Goal: Task Accomplishment & Management: Manage account settings

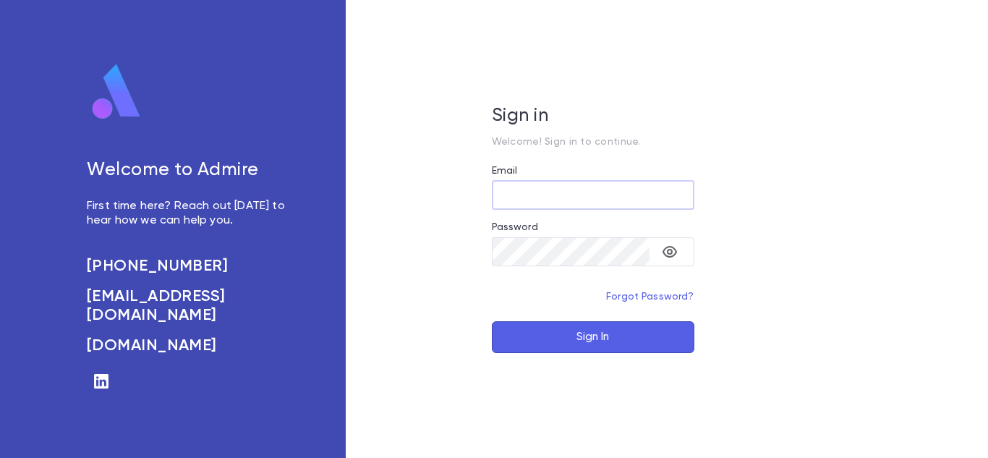
type input "**********"
click at [592, 344] on button "Sign In" at bounding box center [593, 337] width 202 height 32
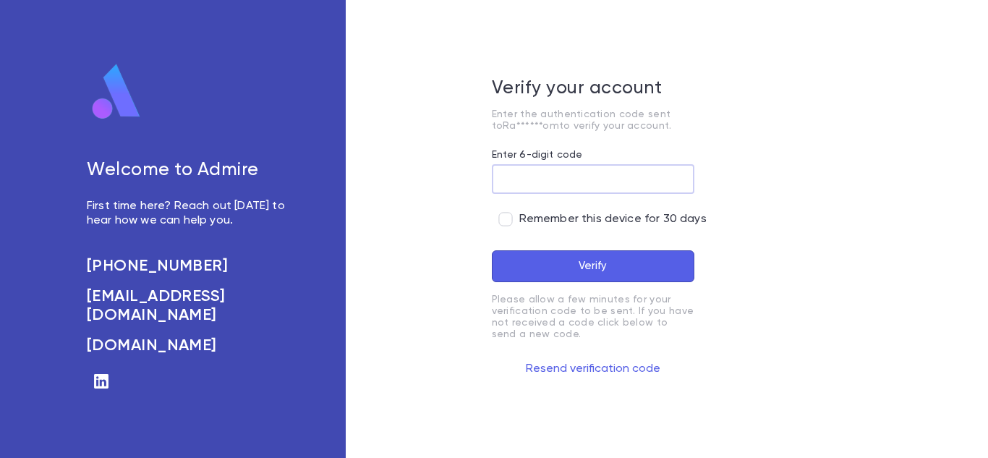
paste input "******"
type input "******"
click at [543, 224] on span "Remember this device for 30 days" at bounding box center [612, 219] width 187 height 14
click at [555, 263] on button "Verify" at bounding box center [593, 266] width 202 height 32
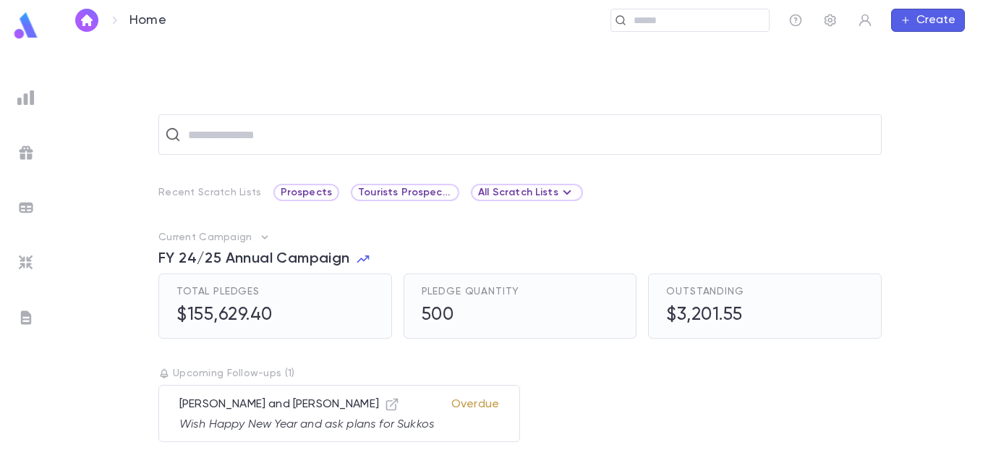
click at [23, 23] on img at bounding box center [26, 26] width 29 height 28
click at [627, 24] on div "​" at bounding box center [689, 20] width 159 height 23
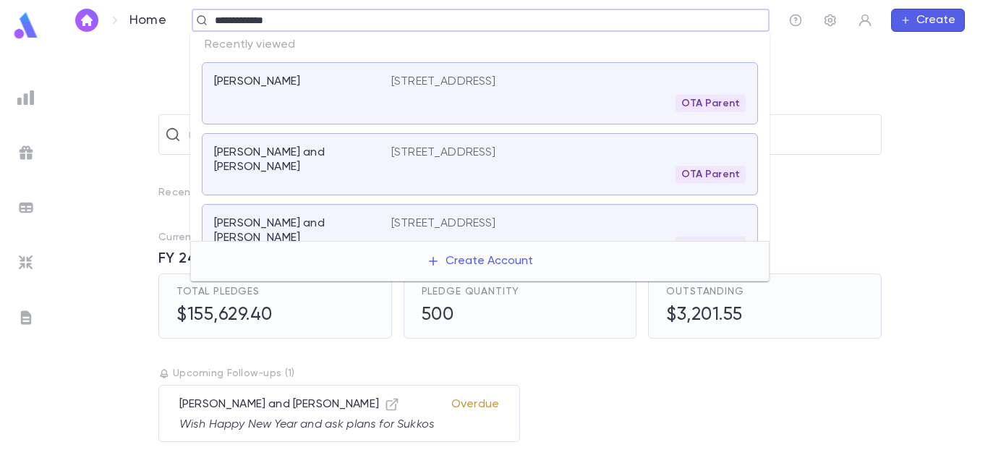
type input "**********"
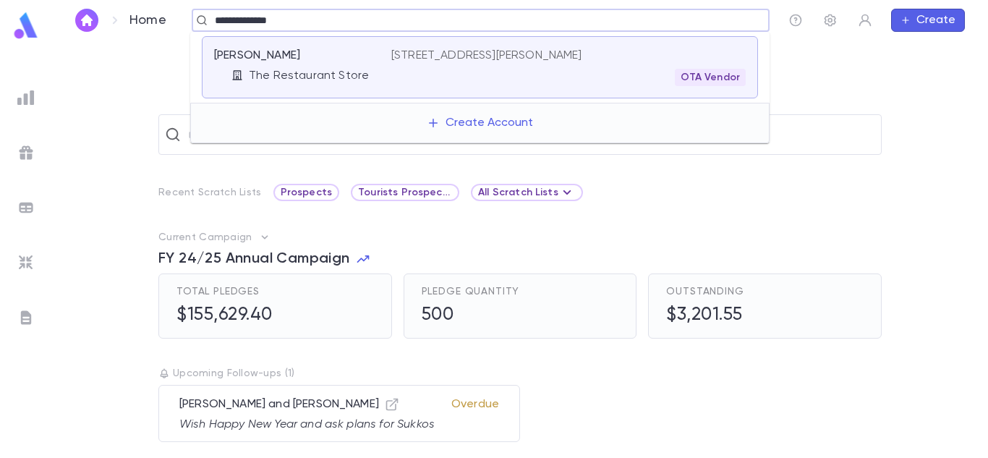
click at [508, 82] on div "OTA Vendor" at bounding box center [568, 77] width 354 height 17
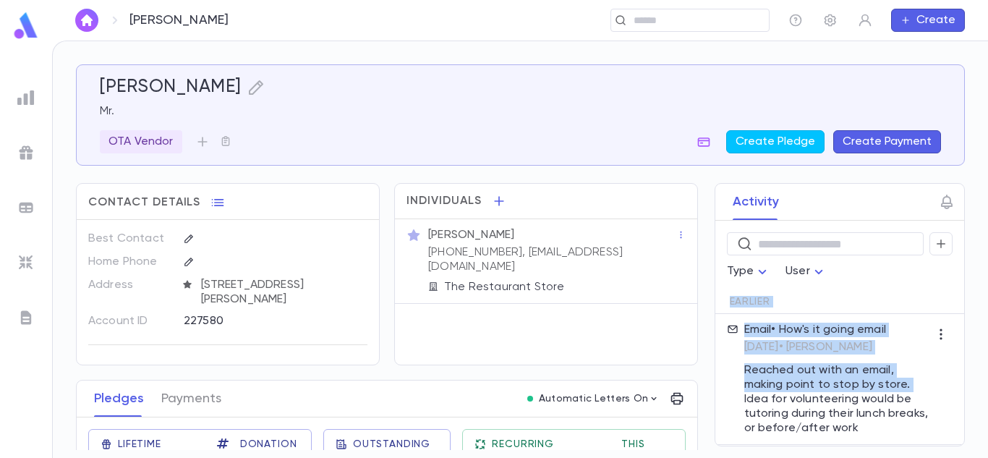
drag, startPoint x: 693, startPoint y: 287, endPoint x: 709, endPoint y: 397, distance: 111.2
click at [709, 397] on div "Activity ​ Type User Earlier Email • How's it going email [DATE] • [PERSON_NAME…" at bounding box center [826, 314] width 276 height 263
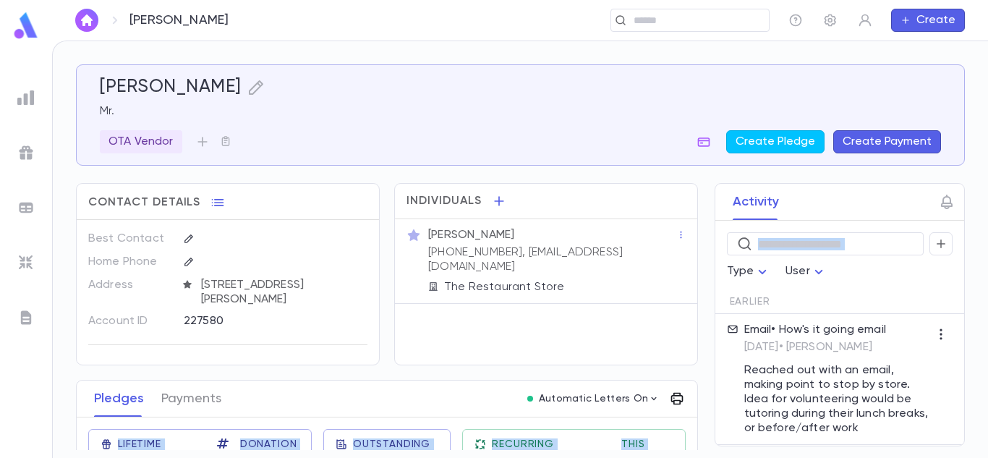
drag, startPoint x: 695, startPoint y: 278, endPoint x: 667, endPoint y: 391, distance: 116.8
click at [667, 391] on div "[PERSON_NAME] [PERSON_NAME] Vendor Create Pledge Create Payment Contact Details…" at bounding box center [520, 256] width 889 height 385
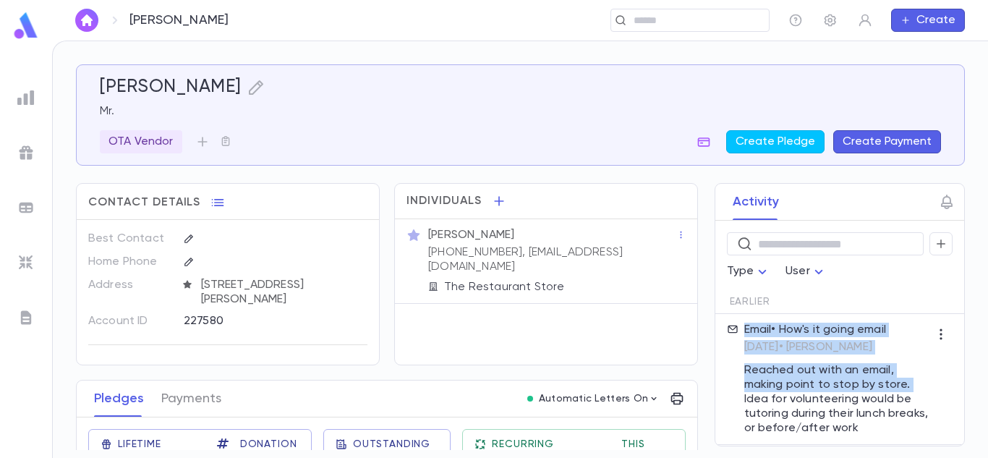
drag, startPoint x: 695, startPoint y: 315, endPoint x: 711, endPoint y: 402, distance: 88.2
click at [711, 402] on div "Activity ​ Type User Earlier Email • How's it going email [DATE] • [PERSON_NAME…" at bounding box center [826, 314] width 276 height 263
click at [687, 402] on div "Pledges Payments Automatic Letters On" at bounding box center [387, 398] width 620 height 37
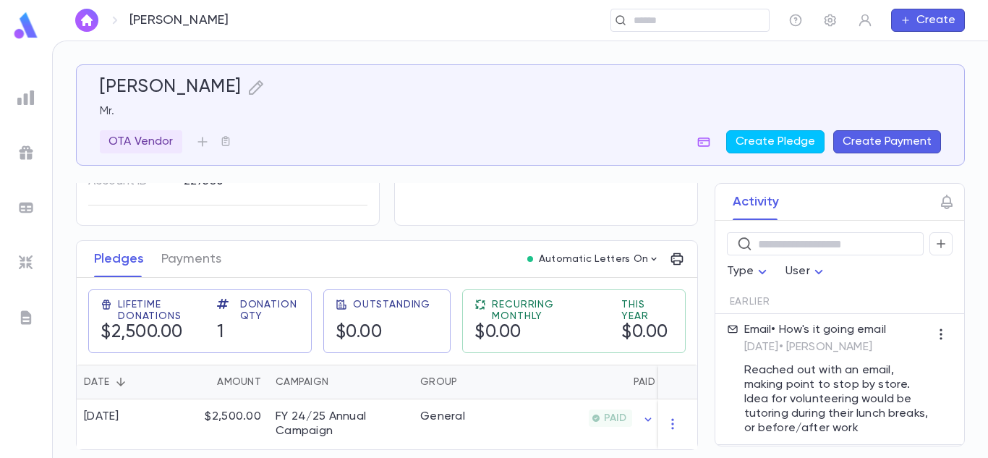
scroll to position [145, 0]
click at [798, 149] on button "Create Pledge" at bounding box center [775, 141] width 98 height 23
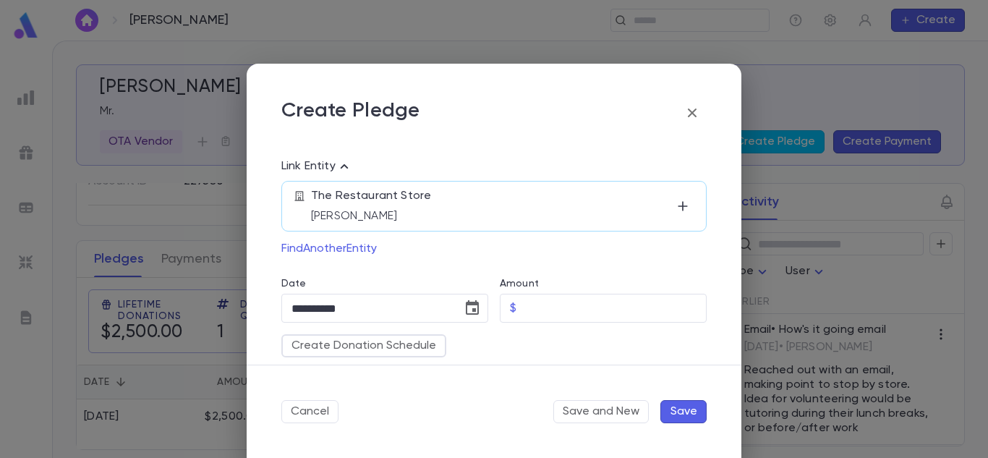
scroll to position [107, 0]
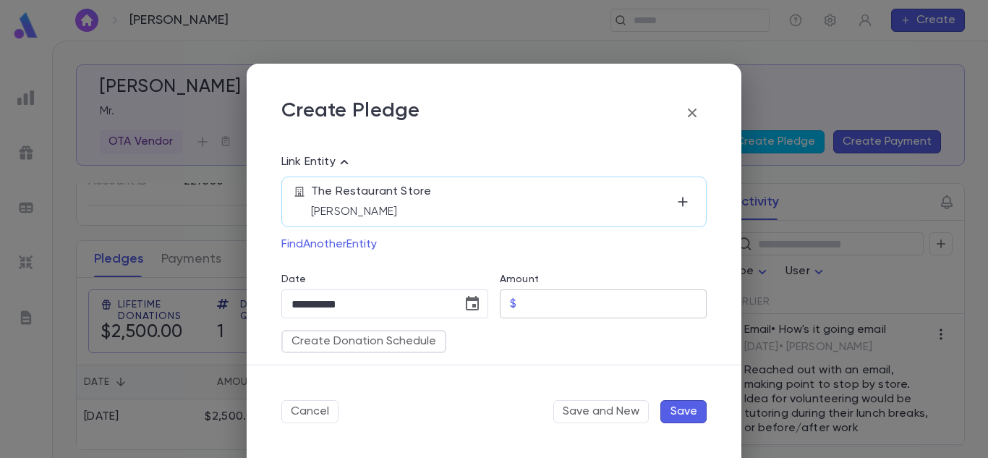
click at [563, 299] on input "Amount" at bounding box center [614, 304] width 184 height 28
type input "********"
click at [421, 298] on input "**********" at bounding box center [366, 304] width 171 height 28
click at [470, 298] on icon "Choose date, selected date is Sep 11, 2025" at bounding box center [472, 303] width 13 height 14
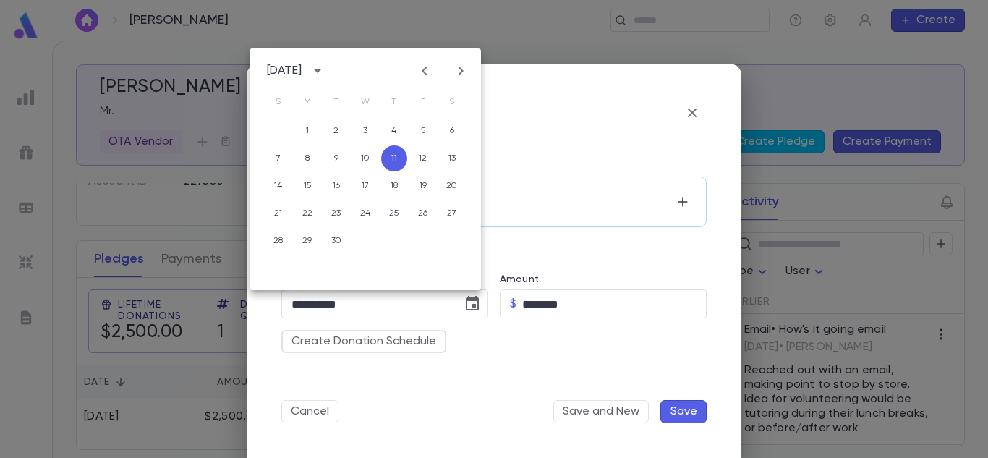
click at [426, 66] on icon "Previous month" at bounding box center [424, 70] width 17 height 17
click at [328, 223] on button "19" at bounding box center [336, 213] width 26 height 26
type input "**********"
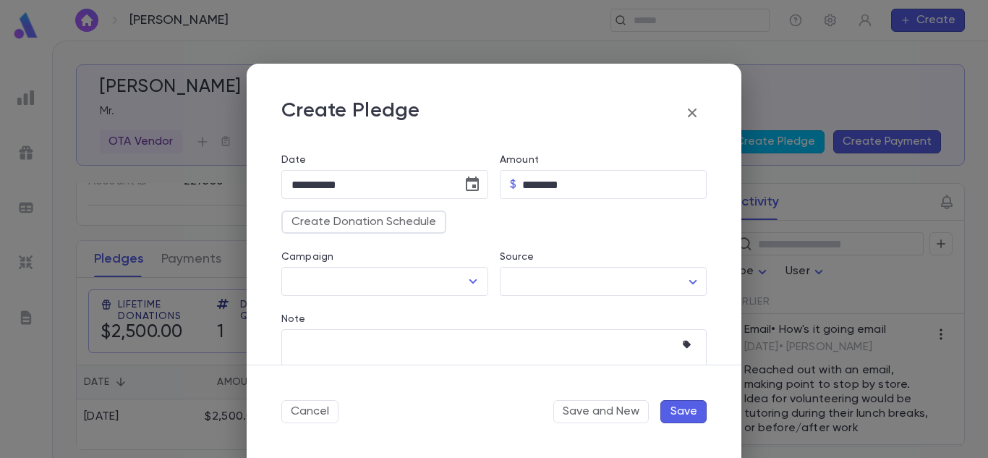
scroll to position [227, 0]
click at [474, 290] on div at bounding box center [472, 280] width 19 height 20
click at [469, 278] on icon "Open" at bounding box center [472, 280] width 17 height 17
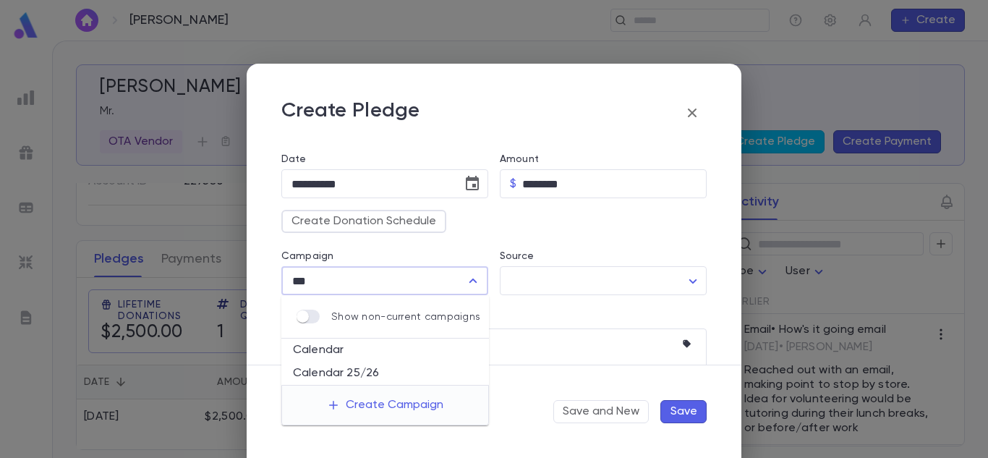
click at [365, 350] on li "Calendar" at bounding box center [385, 349] width 208 height 23
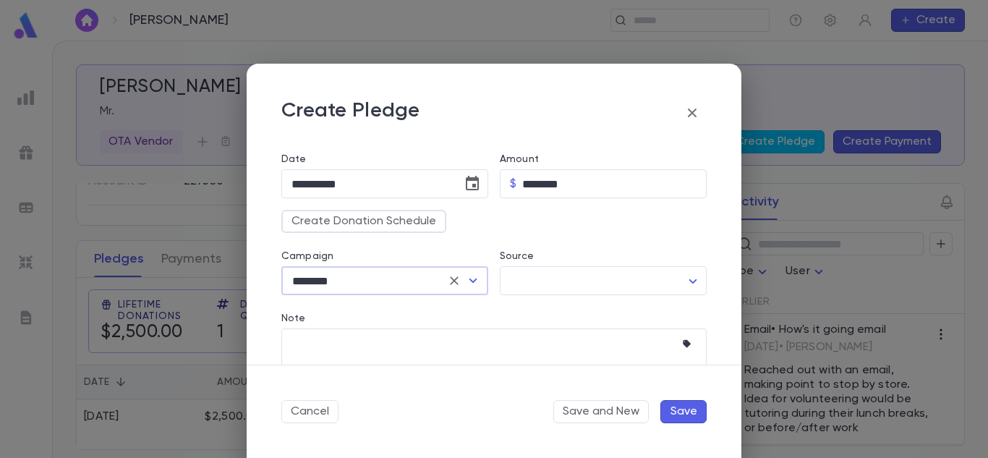
type input "********"
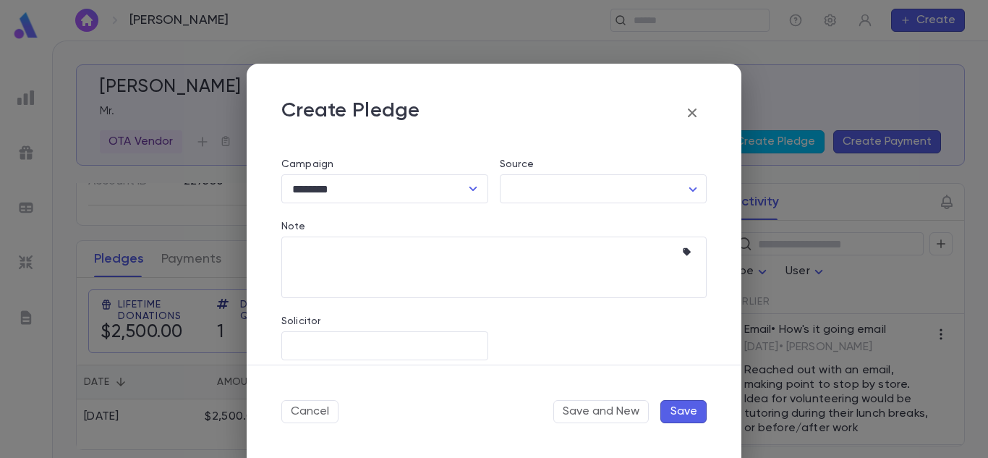
scroll to position [332, 0]
click at [451, 333] on input "Solicitor" at bounding box center [385, 332] width 194 height 27
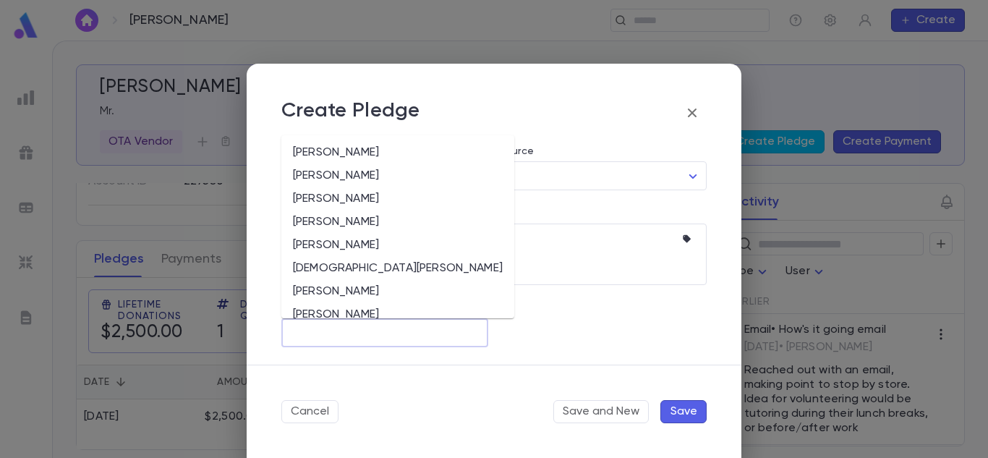
click at [426, 273] on li "Rabbi Spector" at bounding box center [397, 268] width 233 height 23
type input "**********"
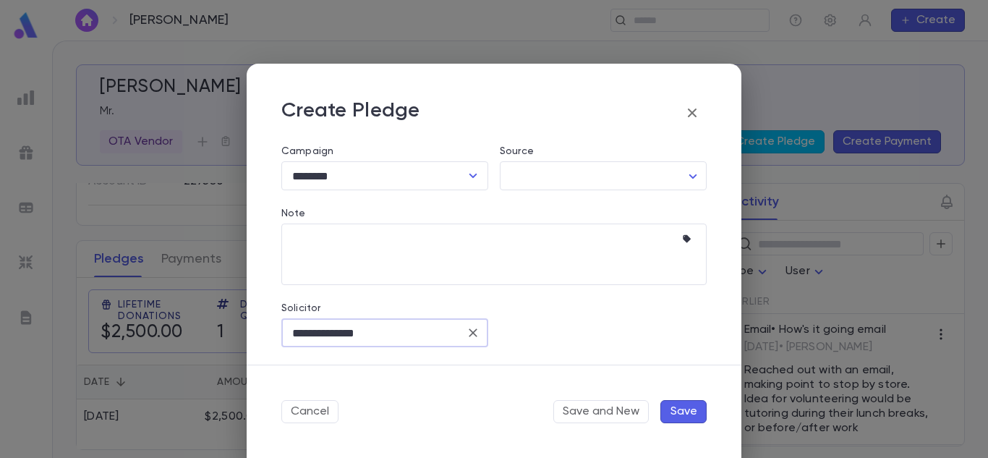
click at [688, 414] on button "Save" at bounding box center [683, 411] width 46 height 23
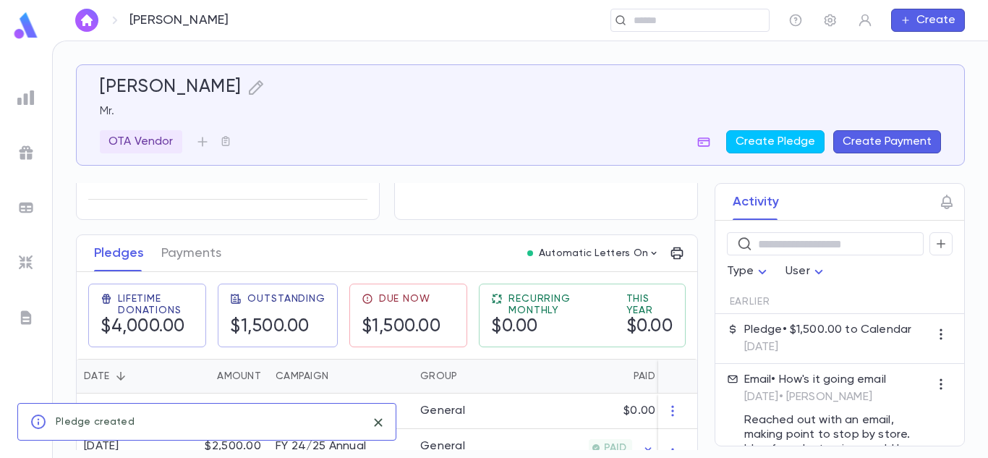
click at [480, 370] on div "Group" at bounding box center [467, 376] width 94 height 35
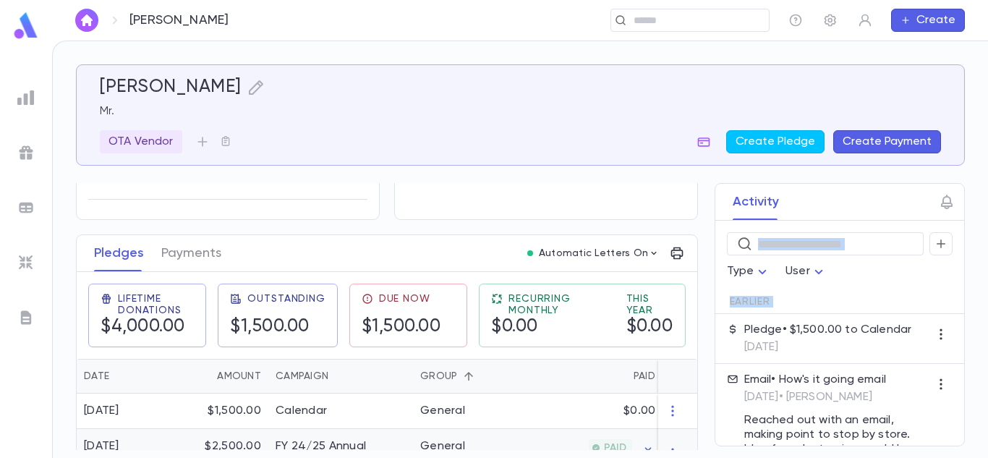
drag, startPoint x: 694, startPoint y: 349, endPoint x: 665, endPoint y: 433, distance: 88.7
click at [665, 433] on div "Gonzalez, Ashly Mr. OTA Vendor Create Pledge Create Payment Contact Details Bes…" at bounding box center [520, 256] width 889 height 385
click at [647, 243] on button "Automatic Letters On" at bounding box center [593, 253] width 145 height 20
click at [670, 256] on div at bounding box center [494, 229] width 988 height 458
click at [670, 256] on icon "button" at bounding box center [677, 253] width 14 height 14
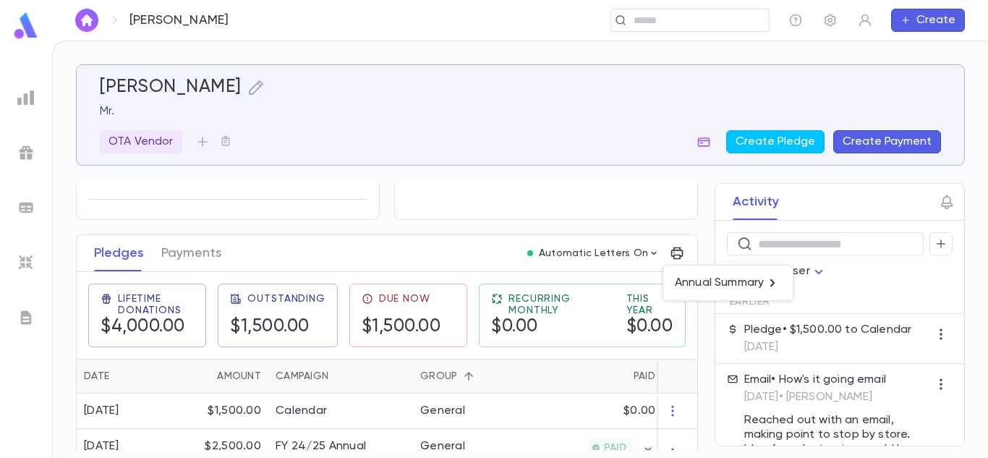
click at [674, 236] on div at bounding box center [494, 229] width 988 height 458
click at [934, 340] on icon "button" at bounding box center [941, 334] width 14 height 14
drag, startPoint x: 960, startPoint y: 291, endPoint x: 955, endPoint y: 315, distance: 23.7
click at [955, 315] on div at bounding box center [494, 229] width 988 height 458
click at [901, 17] on icon "button" at bounding box center [905, 20] width 10 height 12
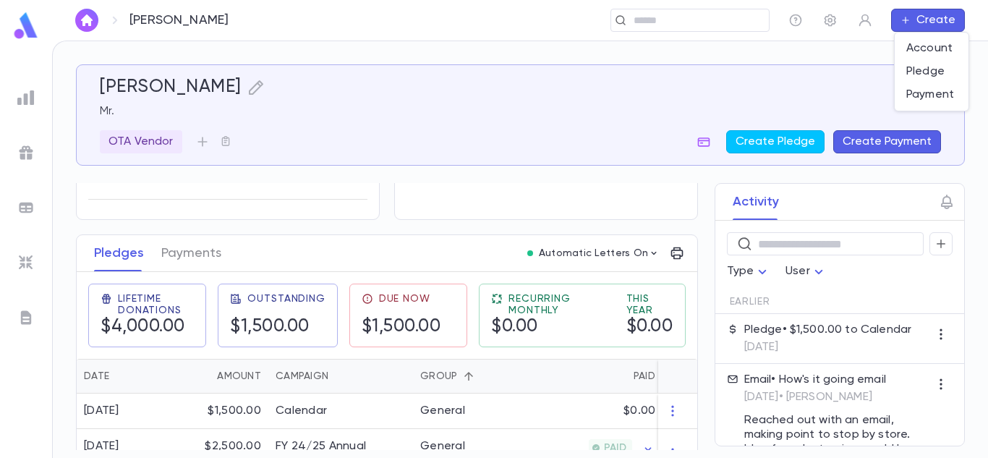
click at [827, 90] on div at bounding box center [494, 229] width 988 height 458
click at [934, 243] on icon "button" at bounding box center [940, 243] width 13 height 14
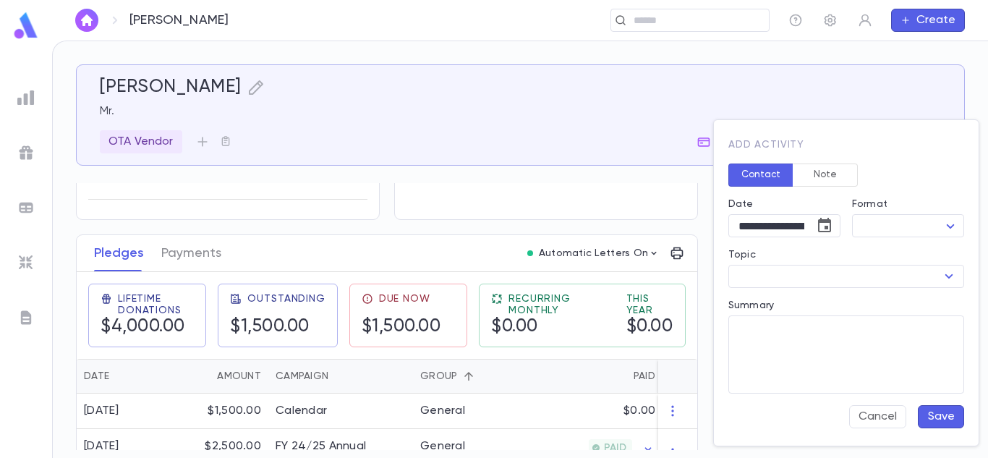
click at [840, 103] on div at bounding box center [494, 229] width 988 height 458
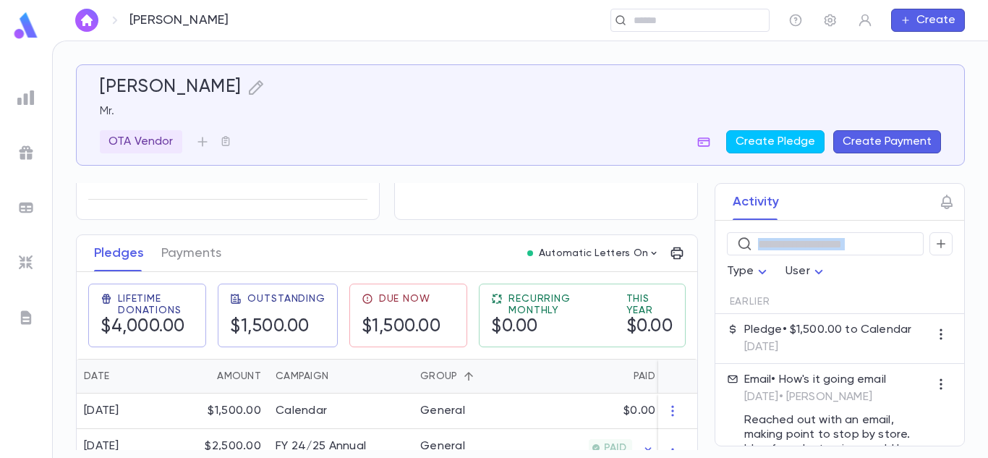
drag, startPoint x: 694, startPoint y: 310, endPoint x: 705, endPoint y: 202, distance: 108.4
click at [705, 202] on div "Activity ​ Type User Earlier Pledge • $1,500.00 to Calendar 8/19/2025 Email • H…" at bounding box center [826, 314] width 276 height 263
click at [484, 414] on div "General" at bounding box center [467, 410] width 108 height 35
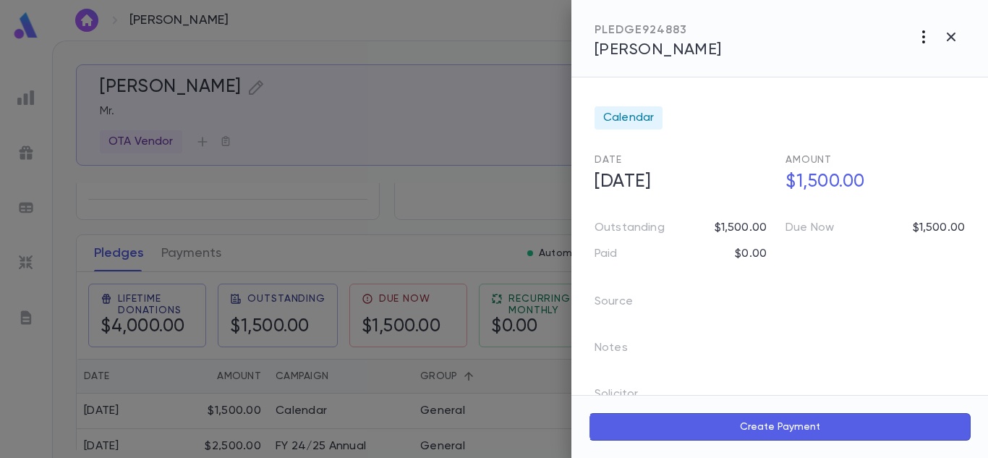
click at [928, 31] on icon "button" at bounding box center [923, 36] width 17 height 17
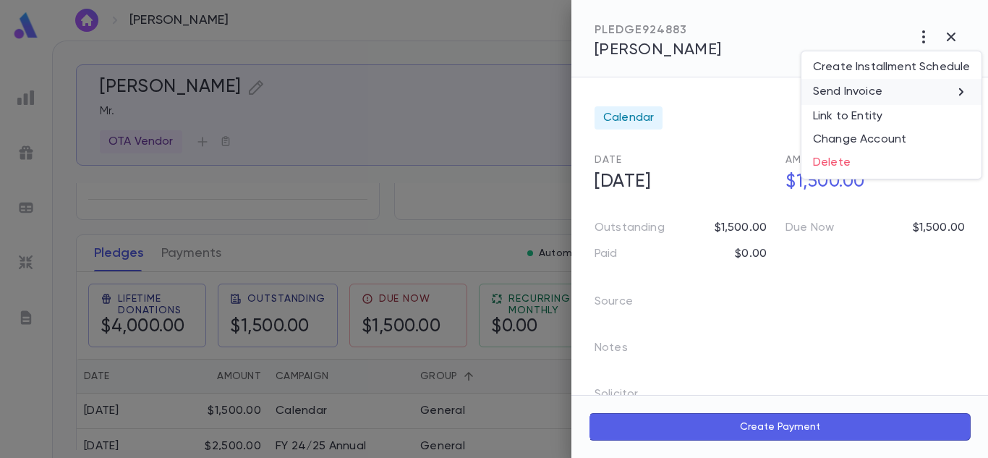
click at [889, 93] on li "Send Invoice" at bounding box center [891, 92] width 180 height 26
click at [432, 122] on div at bounding box center [494, 229] width 988 height 458
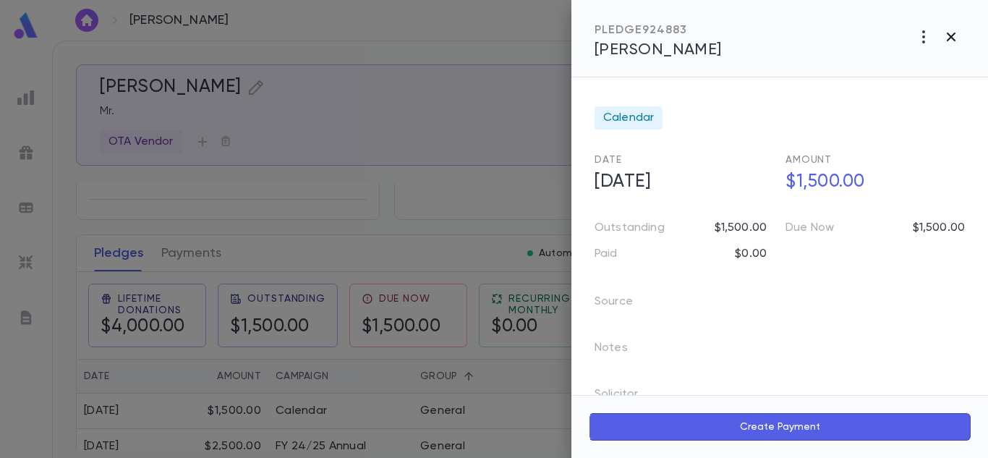
click at [944, 43] on icon "button" at bounding box center [950, 36] width 17 height 17
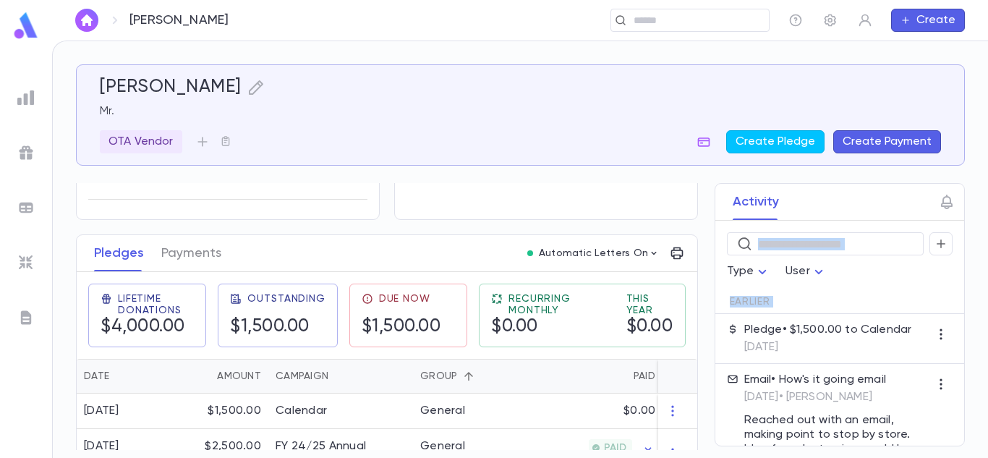
drag, startPoint x: 692, startPoint y: 356, endPoint x: 706, endPoint y: 231, distance: 125.1
click at [706, 231] on div "Activity ​ Type User Earlier Pledge • $1,500.00 to Calendar 8/19/2025 Email • H…" at bounding box center [826, 314] width 276 height 263
click at [695, 288] on div "Activity ​ Type User Earlier Pledge • $1,500.00 to Calendar 8/19/2025 Email • H…" at bounding box center [826, 314] width 276 height 263
drag, startPoint x: 695, startPoint y: 288, endPoint x: 693, endPoint y: 251, distance: 36.9
click at [693, 251] on div "Activity ​ Type User Earlier Pledge • $1,500.00 to Calendar 8/19/2025 Email • H…" at bounding box center [826, 314] width 276 height 263
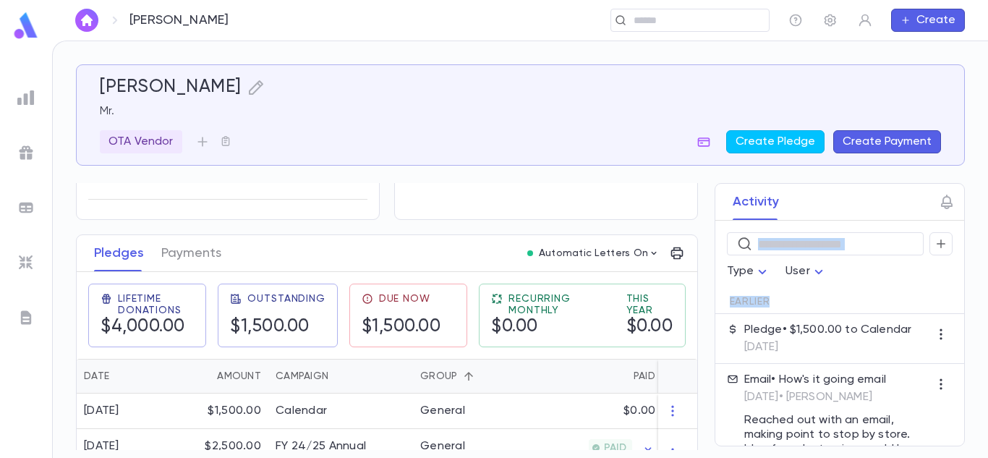
click at [693, 251] on div "Activity ​ Type User Earlier Pledge • $1,500.00 to Calendar 8/19/2025 Email • H…" at bounding box center [826, 314] width 276 height 263
click at [620, 223] on div "Contact Details Best Contact Home Phone Address 8205 John Young Parkway, Orland…" at bounding box center [387, 259] width 622 height 442
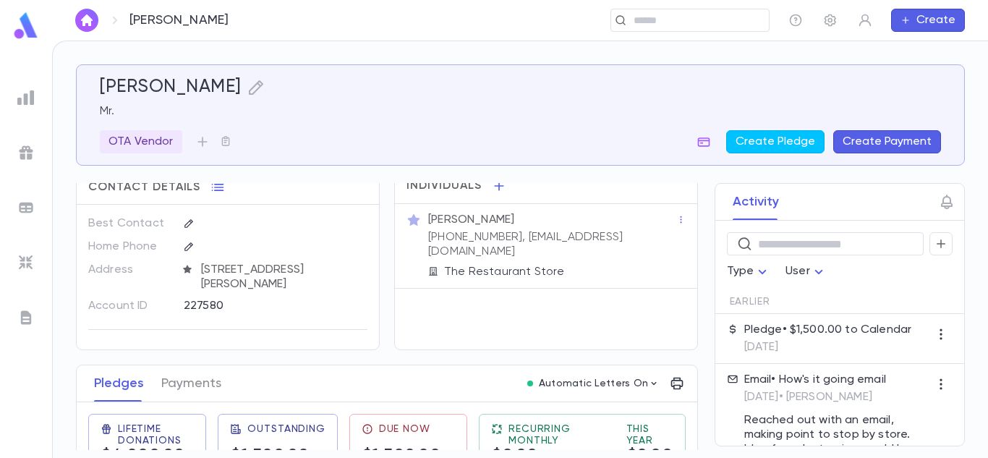
scroll to position [1, 0]
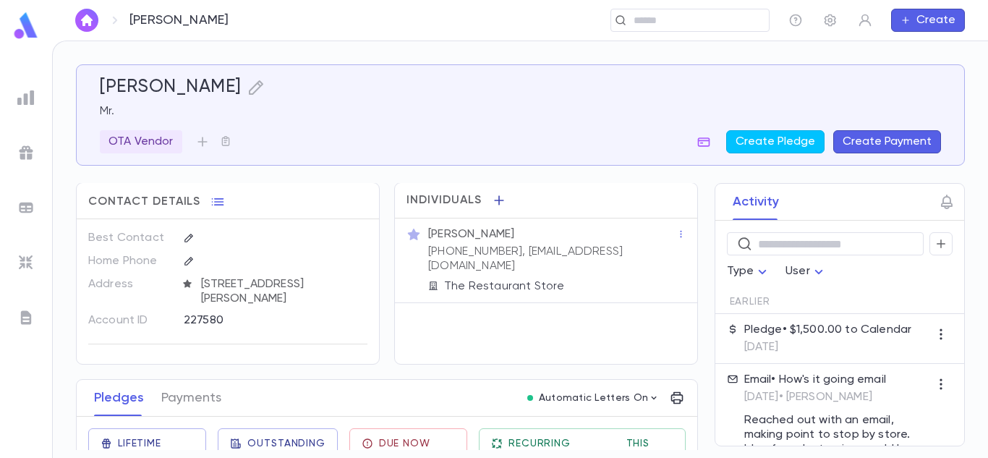
click at [493, 200] on icon "button" at bounding box center [499, 200] width 14 height 14
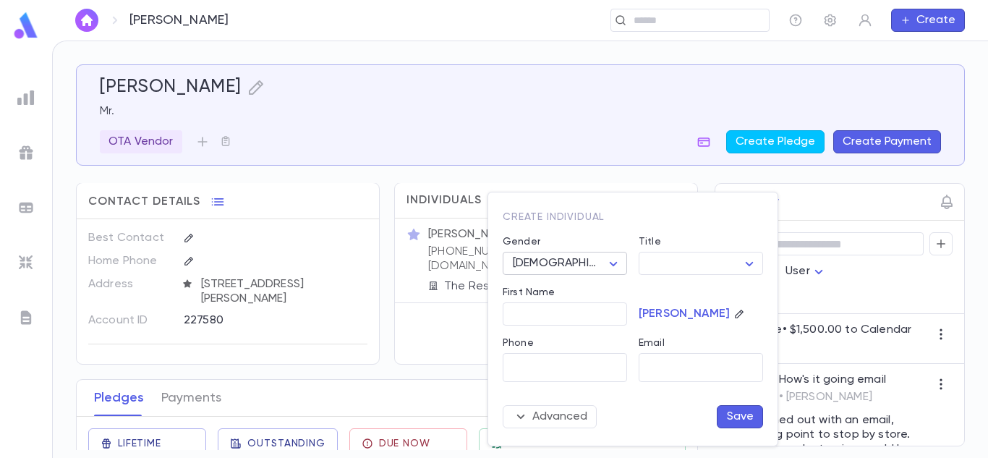
click at [550, 270] on body "Gonzalez, Ashly ​ Create Gonzalez, Ashly Mr. OTA Vendor Create Pledge Create Pa…" at bounding box center [494, 248] width 988 height 417
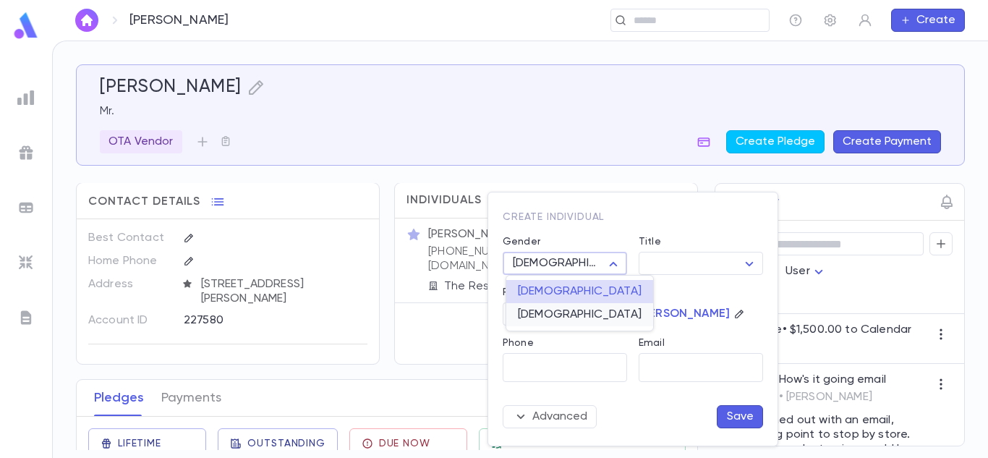
click at [543, 320] on span "Female" at bounding box center [580, 314] width 124 height 14
type input "******"
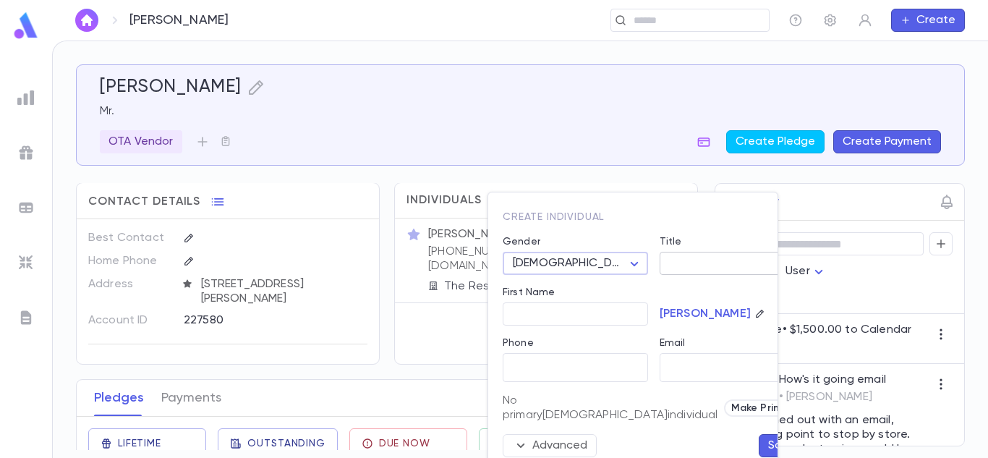
click at [732, 258] on body "Gonzalez, Ashly ​ Create Gonzalez, Ashly Mr. OTA Vendor Create Pledge Create Pa…" at bounding box center [494, 248] width 988 height 417
click at [717, 312] on span "Ms." at bounding box center [704, 314] width 100 height 14
type input "***"
click at [566, 316] on input "First Name" at bounding box center [575, 314] width 145 height 22
type input "******"
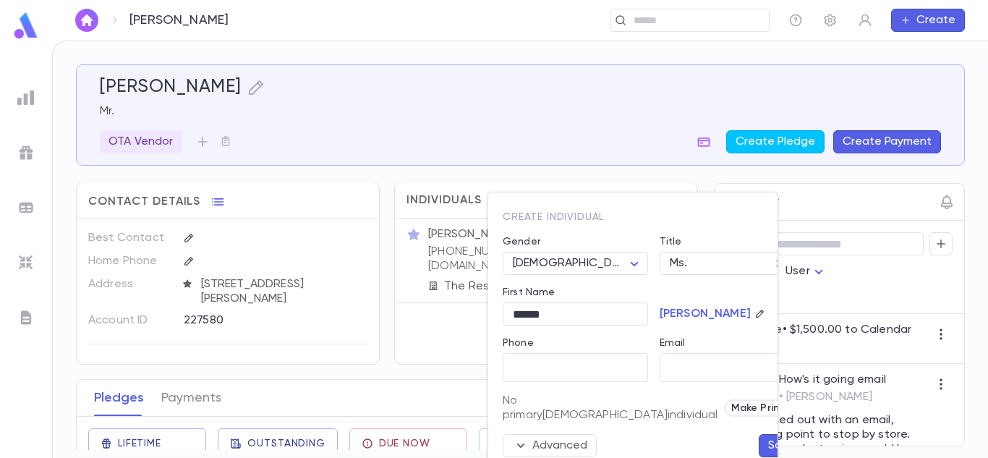
click at [755, 317] on icon "button" at bounding box center [760, 314] width 10 height 10
click at [692, 317] on input "Override Last Name" at bounding box center [720, 314] width 121 height 22
type input "********"
click at [692, 367] on input "Email" at bounding box center [732, 368] width 145 height 28
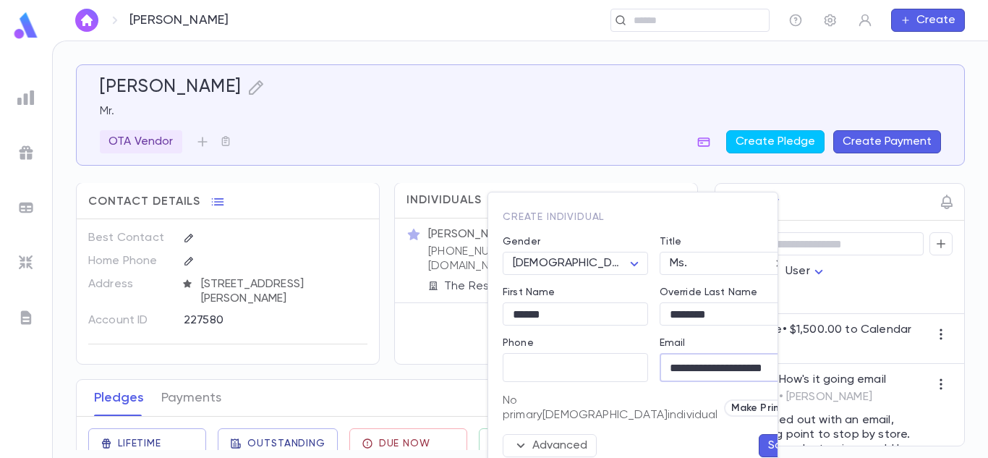
scroll to position [0, 35]
type input "**********"
click at [714, 312] on input "********" at bounding box center [720, 314] width 121 height 22
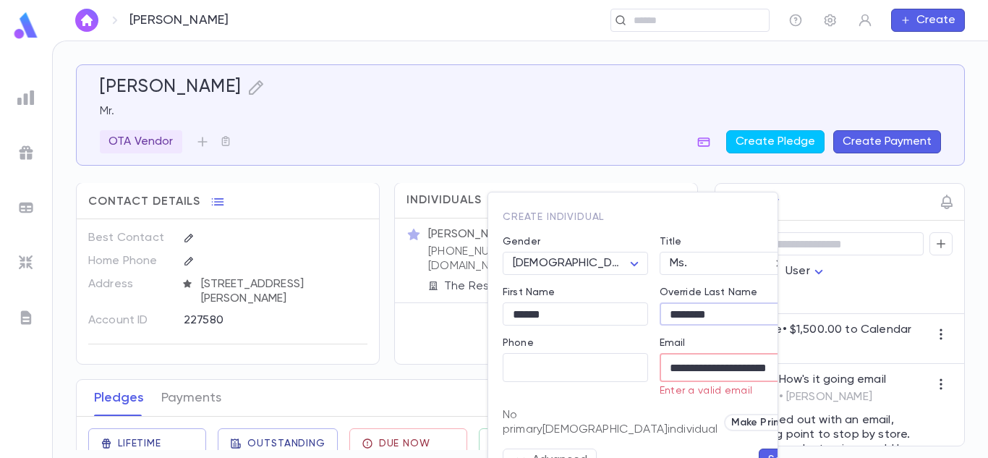
scroll to position [0, 0]
type input "****"
click at [708, 371] on input "**********" at bounding box center [722, 368] width 124 height 28
type input "*"
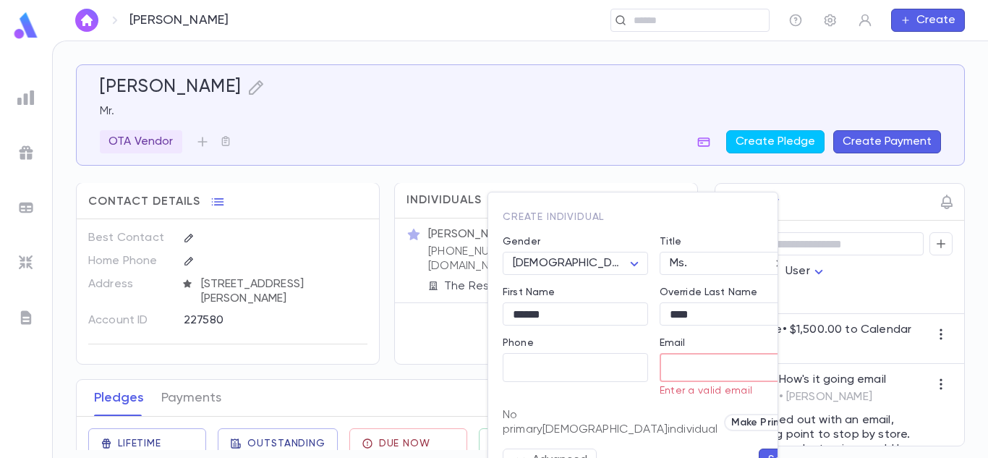
paste input "**********"
type input "**********"
click at [751, 417] on div "**********" at bounding box center [641, 342] width 325 height 259
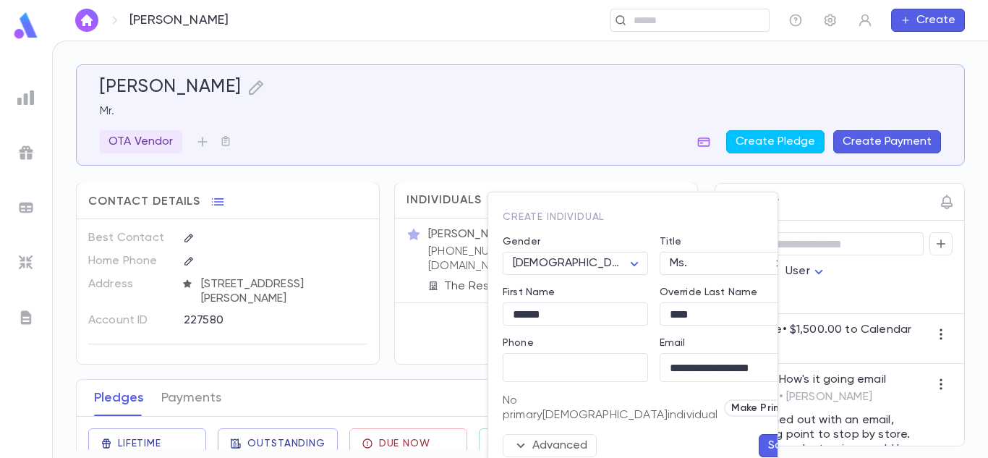
click at [725, 407] on span "Make Primary" at bounding box center [764, 408] width 78 height 12
click at [543, 434] on button "Advanced" at bounding box center [550, 445] width 94 height 23
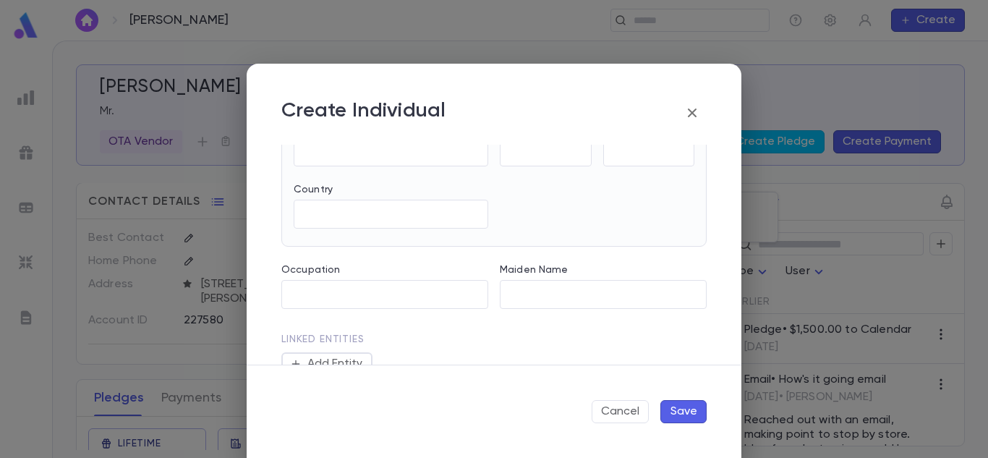
scroll to position [735, 0]
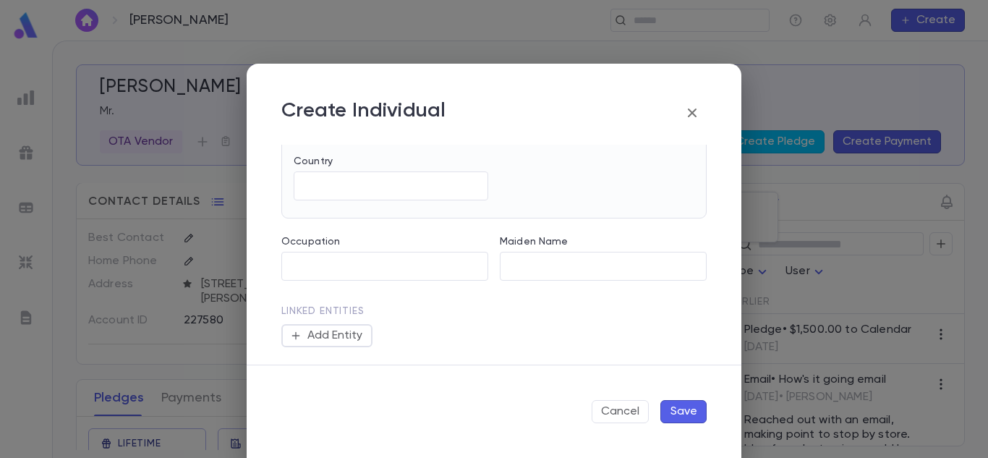
click at [678, 408] on button "Save" at bounding box center [683, 411] width 46 height 23
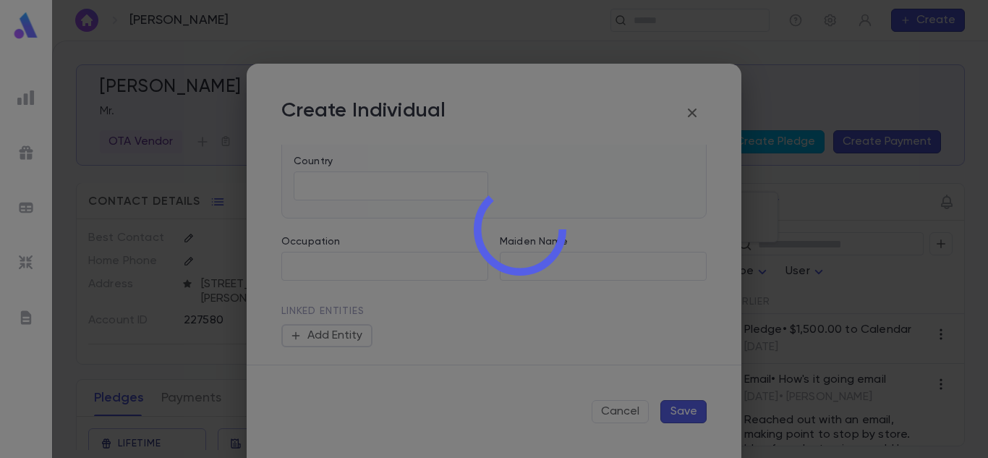
click at [236, 68] on div at bounding box center [520, 229] width 936 height 458
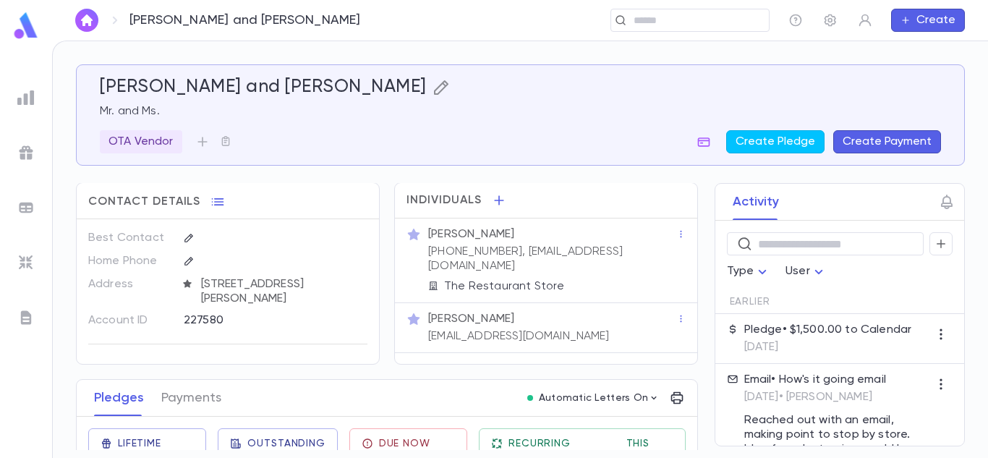
click at [432, 85] on icon "button" at bounding box center [440, 87] width 17 height 17
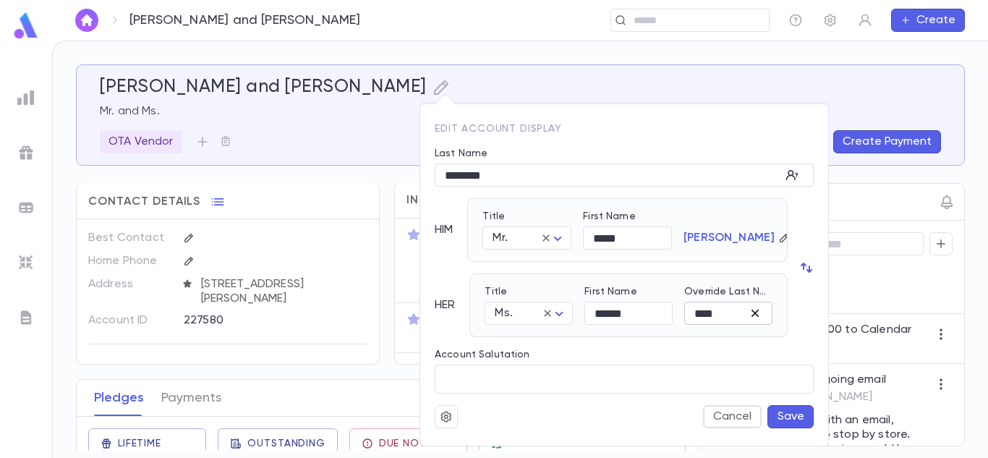
click at [762, 314] on icon "button" at bounding box center [755, 313] width 14 height 14
click at [751, 315] on div "Gonzalez" at bounding box center [728, 303] width 88 height 35
click at [780, 315] on icon "button" at bounding box center [785, 313] width 10 height 10
click at [717, 315] on input "Override Last Name" at bounding box center [716, 313] width 64 height 22
type input "****"
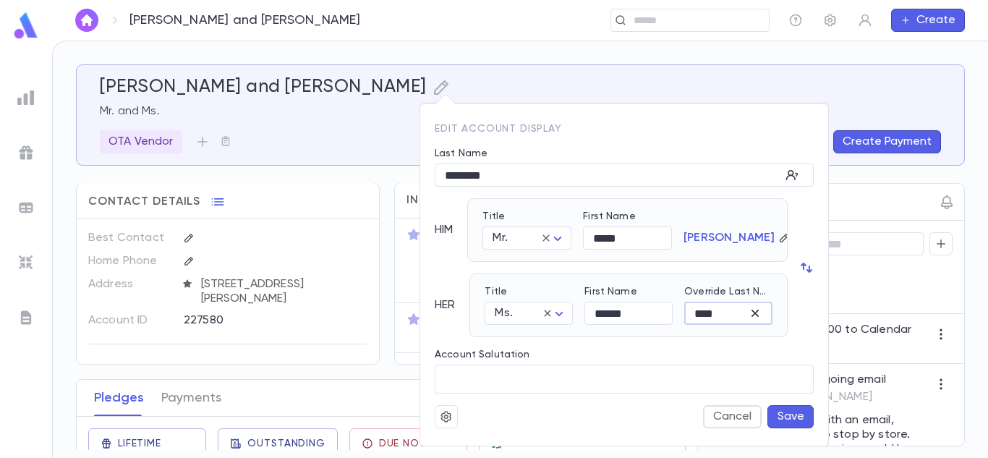
click at [696, 347] on div "Account Salutation ​" at bounding box center [618, 365] width 391 height 56
click at [578, 377] on input "Account Salutation" at bounding box center [624, 379] width 379 height 28
type input "*"
type input "**********"
click at [443, 411] on icon "button" at bounding box center [446, 416] width 13 height 14
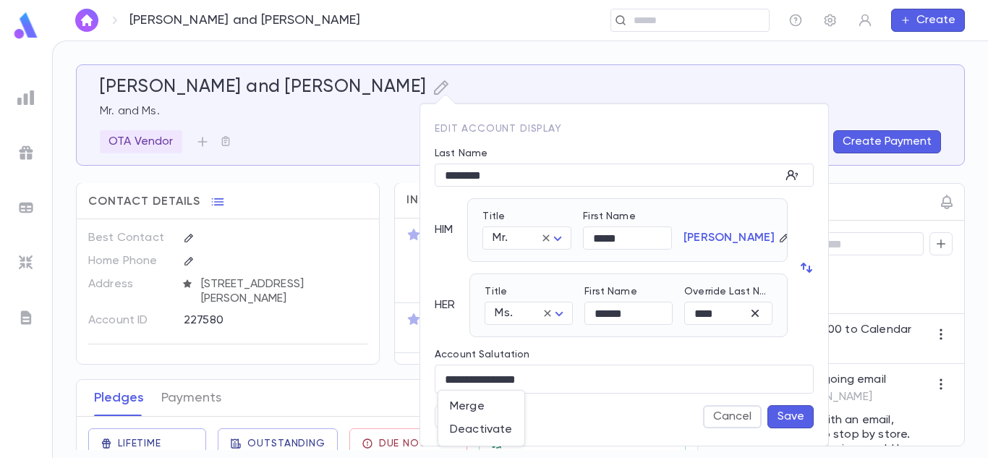
click at [622, 418] on div at bounding box center [494, 229] width 988 height 458
click at [792, 425] on button "Save" at bounding box center [790, 416] width 46 height 23
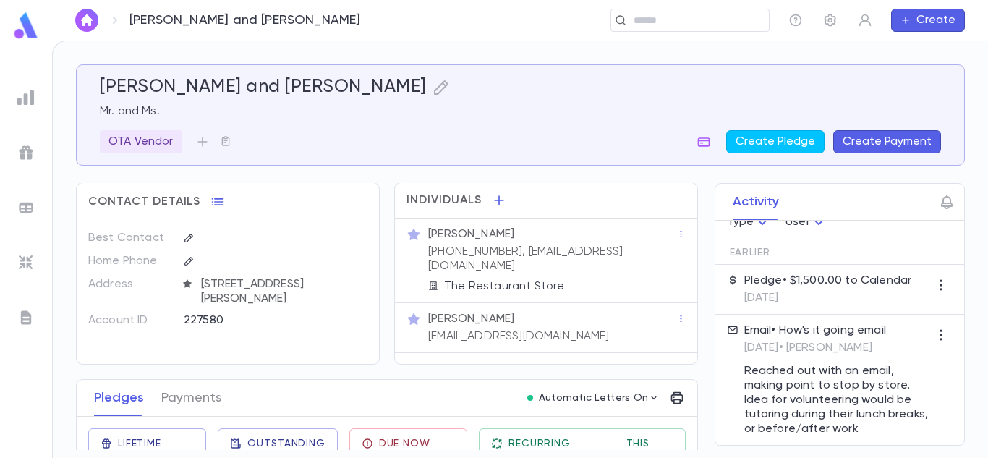
scroll to position [51, 0]
click at [676, 393] on icon "button" at bounding box center [677, 398] width 14 height 14
click at [679, 375] on div at bounding box center [494, 229] width 988 height 458
drag, startPoint x: 693, startPoint y: 306, endPoint x: 689, endPoint y: 374, distance: 68.1
click at [689, 374] on div "Activity ​ Type User Earlier Pledge • $1,500.00 to Calendar 8/19/2025 Email • H…" at bounding box center [826, 314] width 276 height 263
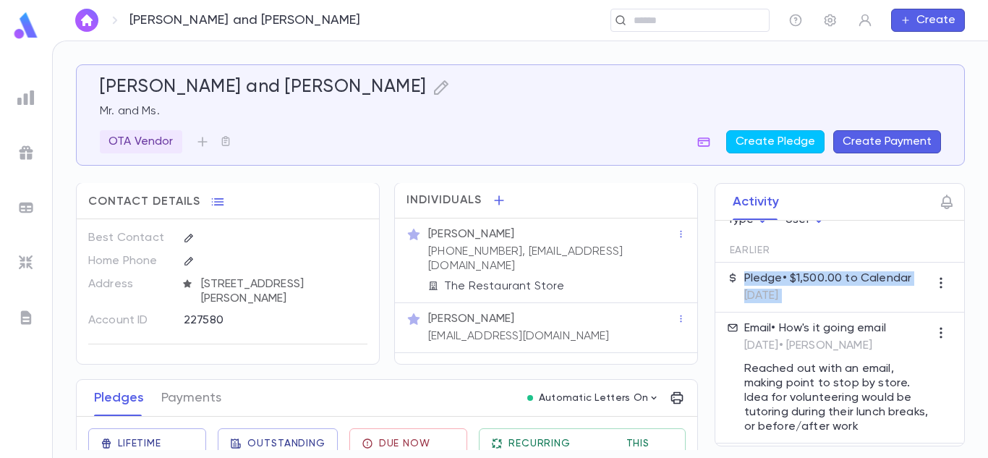
click at [689, 374] on div "Activity ​ Type User Earlier Pledge • $1,500.00 to Calendar 8/19/2025 Email • H…" at bounding box center [826, 314] width 276 height 263
click at [448, 406] on div "Lifetime Donations $4,000.00 Outstanding $1,500.00 Due Now $1,500.00 Recurring …" at bounding box center [381, 454] width 632 height 98
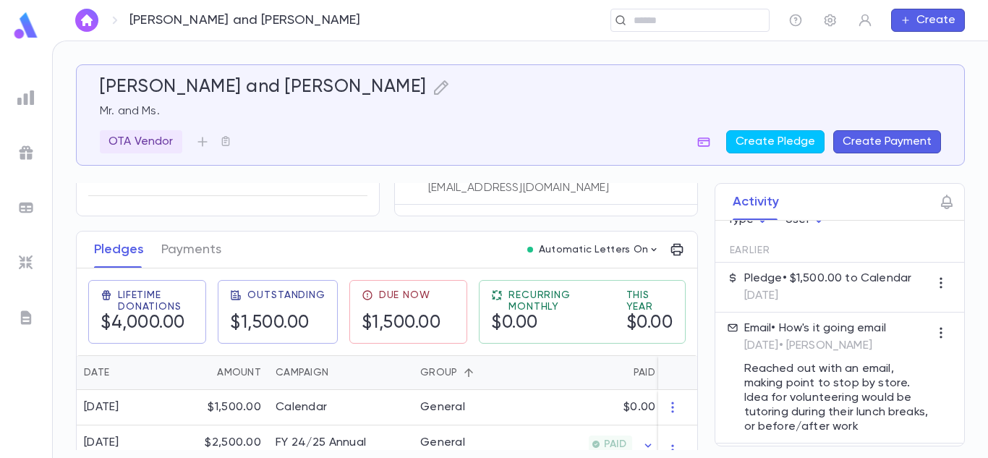
scroll to position [181, 0]
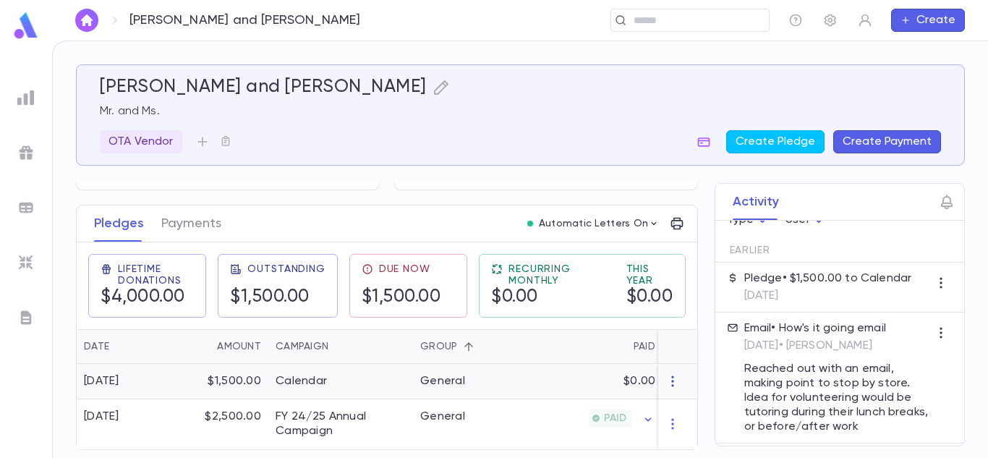
click at [671, 378] on icon "button" at bounding box center [672, 381] width 14 height 14
click at [370, 381] on div at bounding box center [494, 229] width 988 height 458
click at [278, 364] on div "Calendar" at bounding box center [340, 381] width 145 height 35
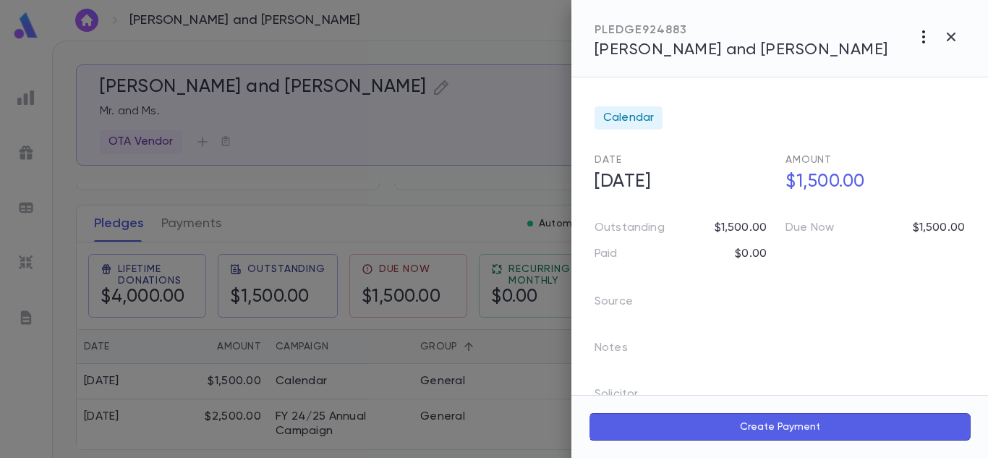
click at [918, 38] on icon "button" at bounding box center [923, 36] width 17 height 17
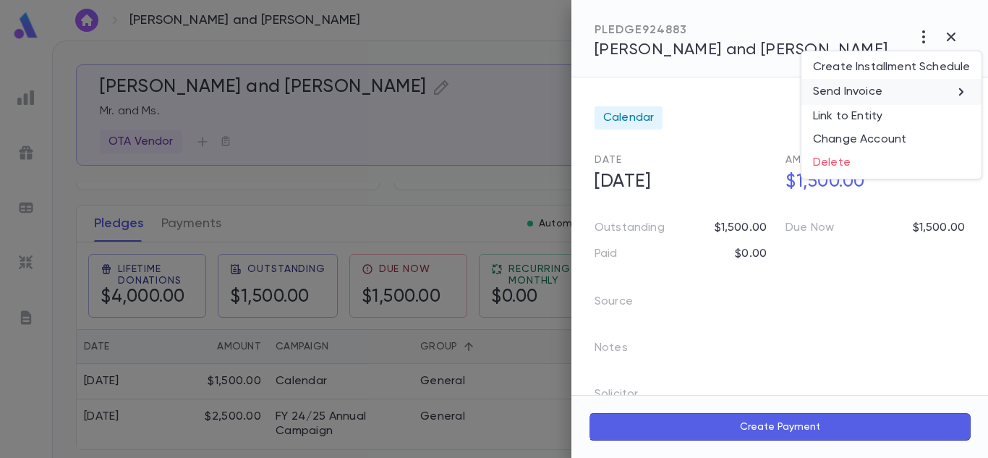
click at [860, 91] on p "Send Invoice" at bounding box center [847, 92] width 69 height 14
click at [952, 123] on li "Print" at bounding box center [951, 119] width 51 height 26
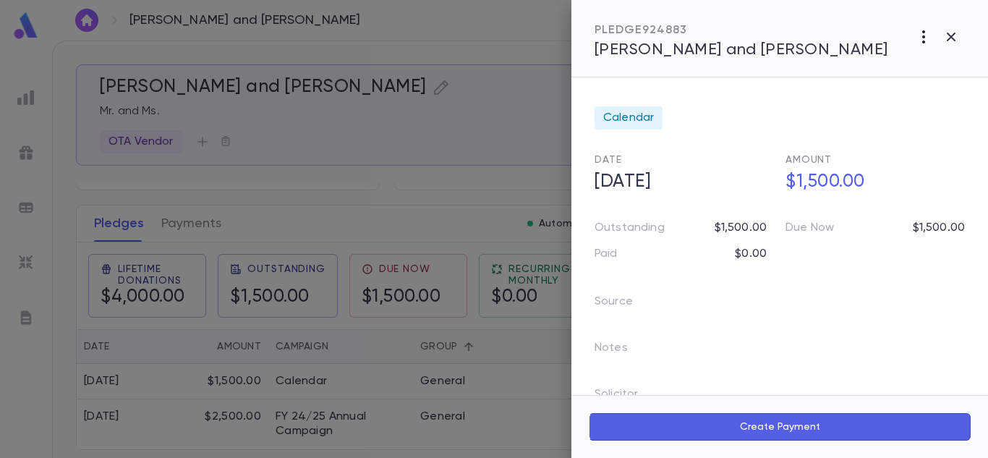
click at [924, 38] on icon "button" at bounding box center [923, 36] width 17 height 17
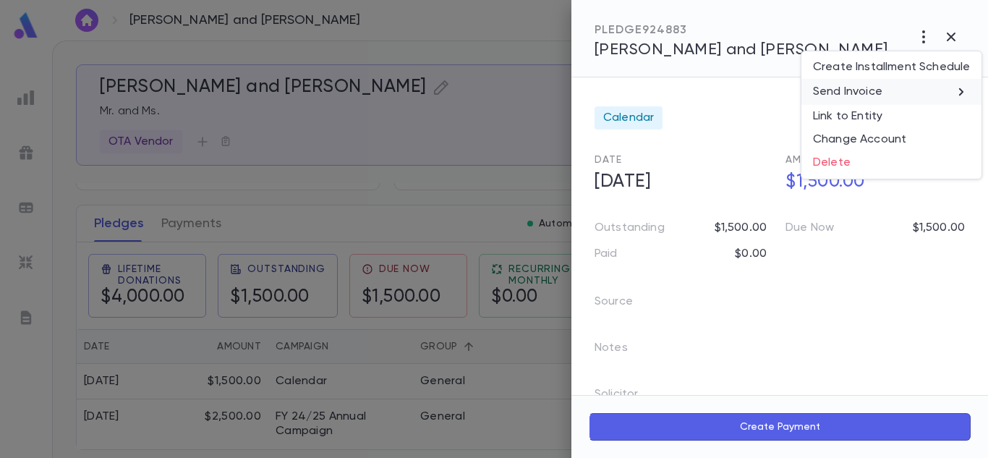
click at [899, 93] on li "Send Invoice" at bounding box center [891, 92] width 180 height 26
click at [956, 98] on li "Email" at bounding box center [951, 93] width 51 height 26
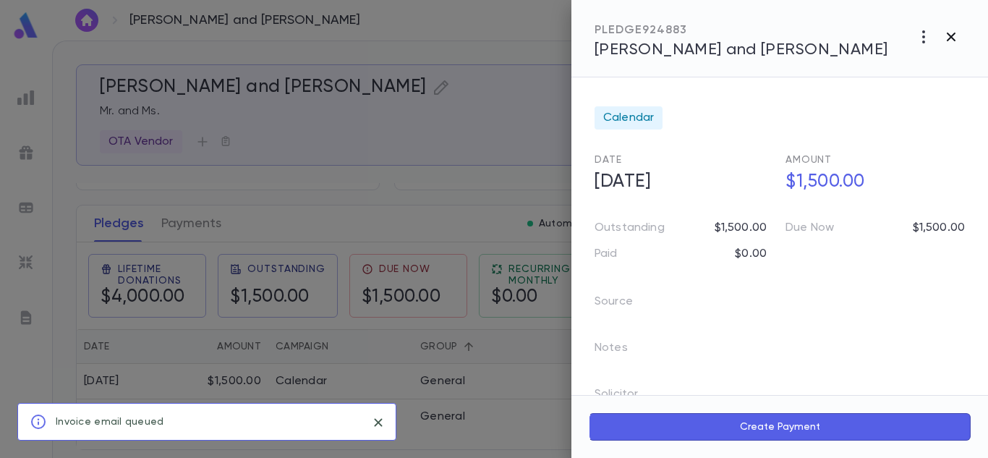
click at [954, 29] on icon "button" at bounding box center [950, 36] width 17 height 17
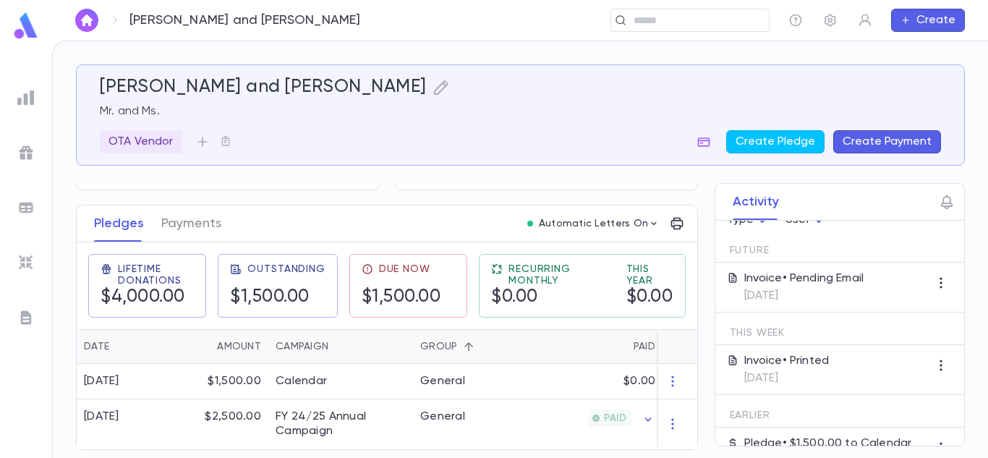
click at [22, 320] on img at bounding box center [25, 317] width 17 height 17
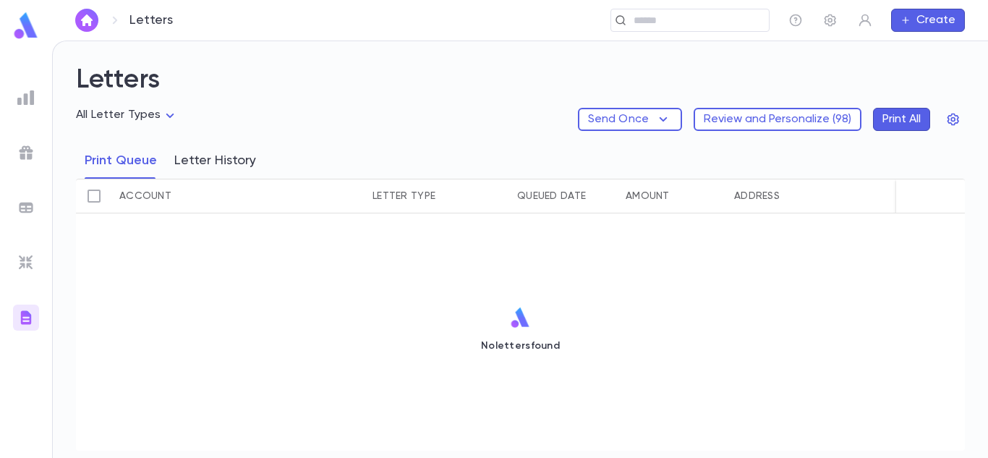
click at [224, 158] on button "Letter History" at bounding box center [215, 160] width 82 height 36
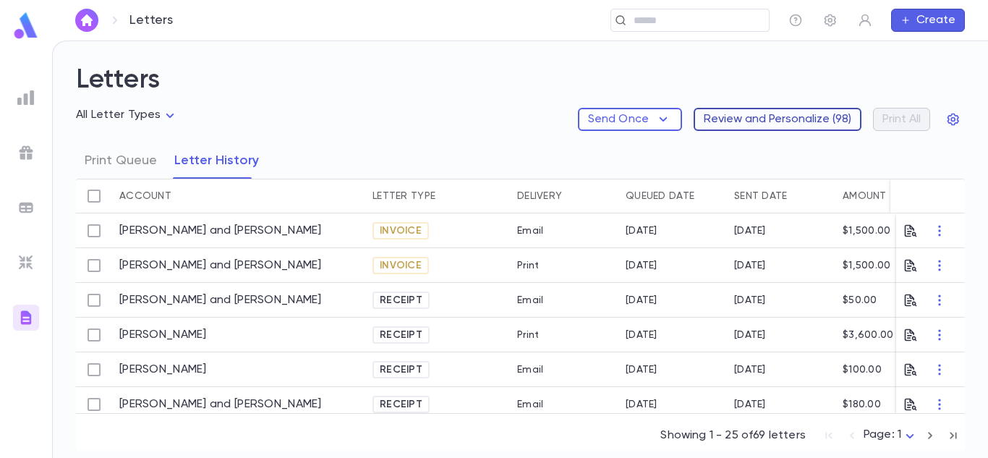
click at [769, 119] on button "Review and Personalize ( 98 )" at bounding box center [778, 119] width 168 height 23
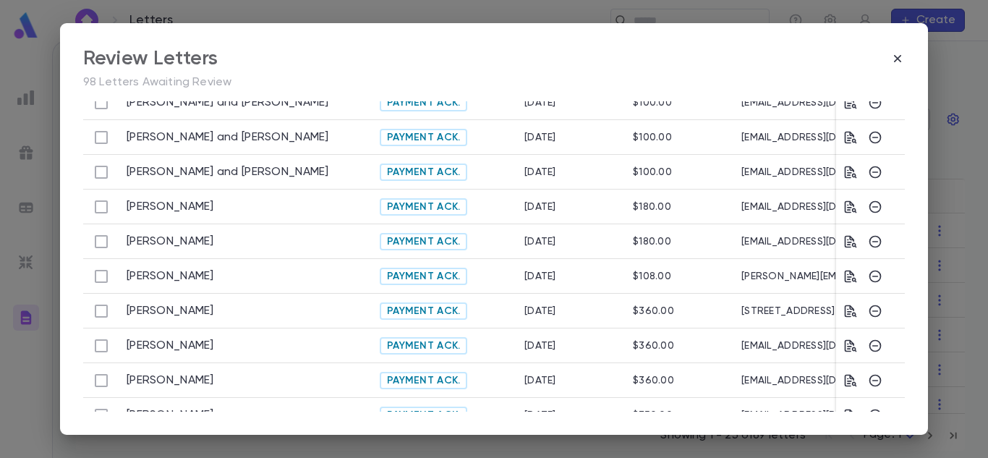
scroll to position [682, 0]
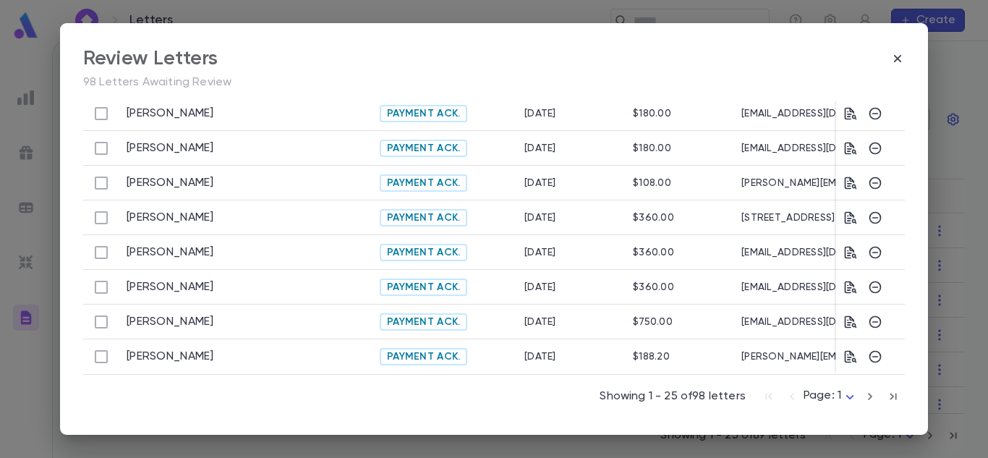
click at [891, 388] on icon "button" at bounding box center [893, 396] width 16 height 17
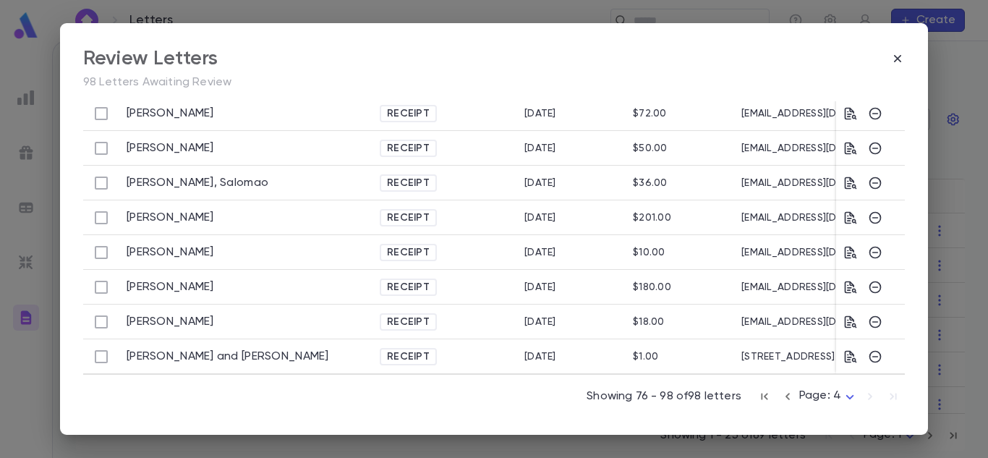
scroll to position [613, 0]
click at [892, 65] on icon "button" at bounding box center [897, 58] width 14 height 14
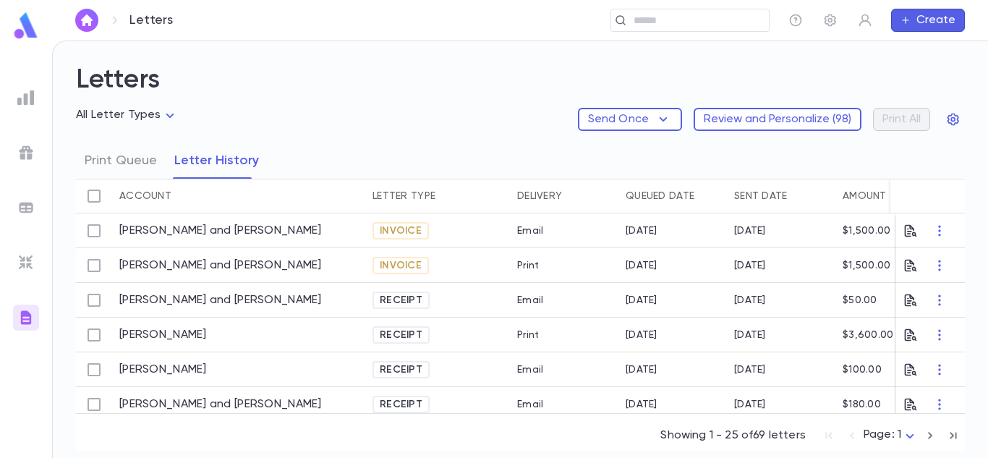
click at [896, 270] on div at bounding box center [930, 265] width 69 height 35
click at [903, 268] on icon "button" at bounding box center [910, 265] width 14 height 14
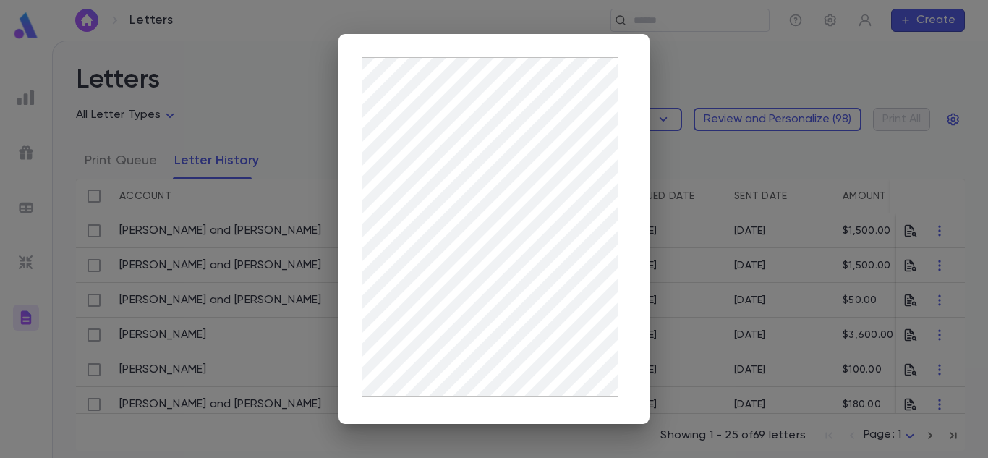
click at [548, 25] on div at bounding box center [494, 229] width 988 height 458
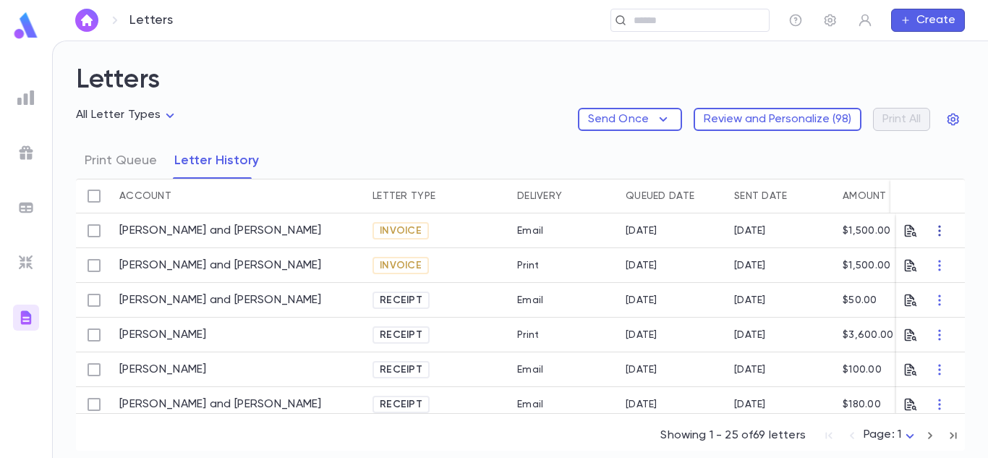
click at [939, 231] on icon "button" at bounding box center [939, 230] width 14 height 14
click at [803, 218] on div at bounding box center [494, 229] width 988 height 458
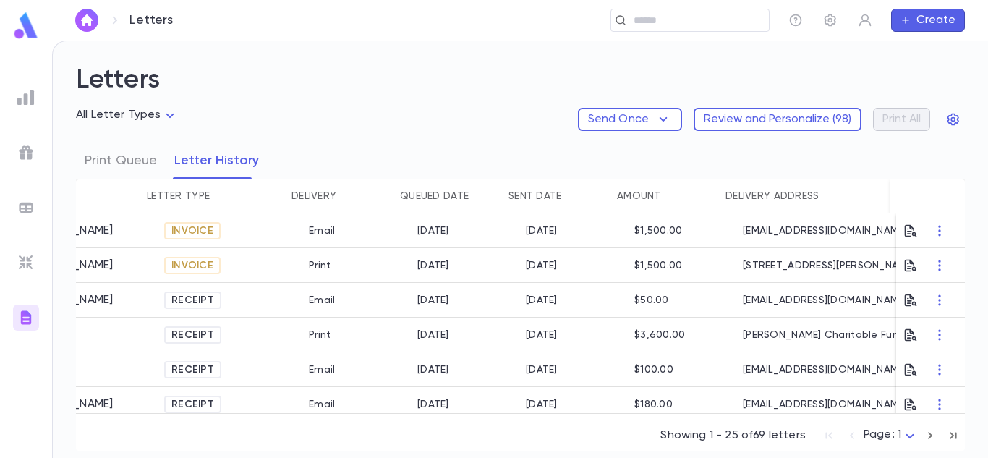
scroll to position [0, 0]
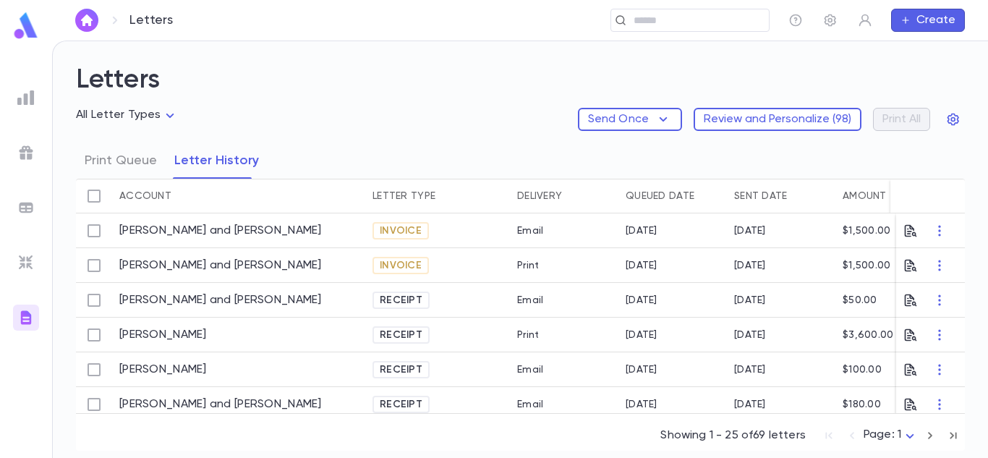
click at [27, 17] on img at bounding box center [26, 26] width 29 height 28
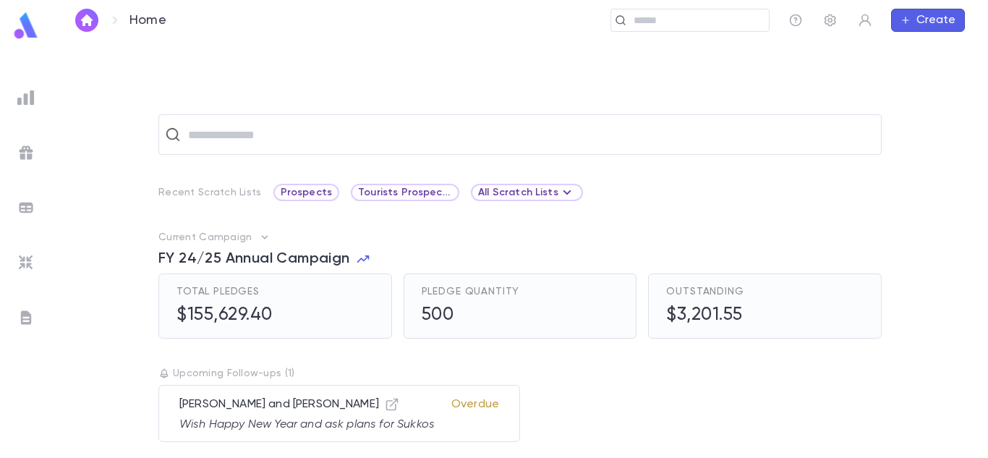
click at [986, 128] on div "​ Recent Scratch Lists Prospects Tourists Prospects and VIP All Scratch Lists C…" at bounding box center [520, 248] width 936 height 417
click at [892, 133] on div "​" at bounding box center [520, 134] width 890 height 40
click at [297, 136] on input "text" at bounding box center [529, 134] width 691 height 27
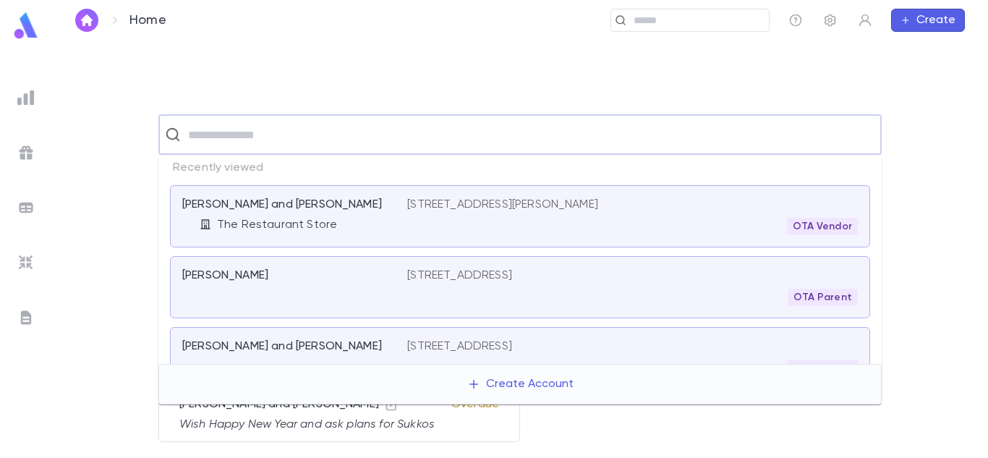
click at [315, 86] on div "​ Recent Scratch Lists Prospects Tourists Prospects and VIP All Scratch Lists C…" at bounding box center [520, 248] width 936 height 417
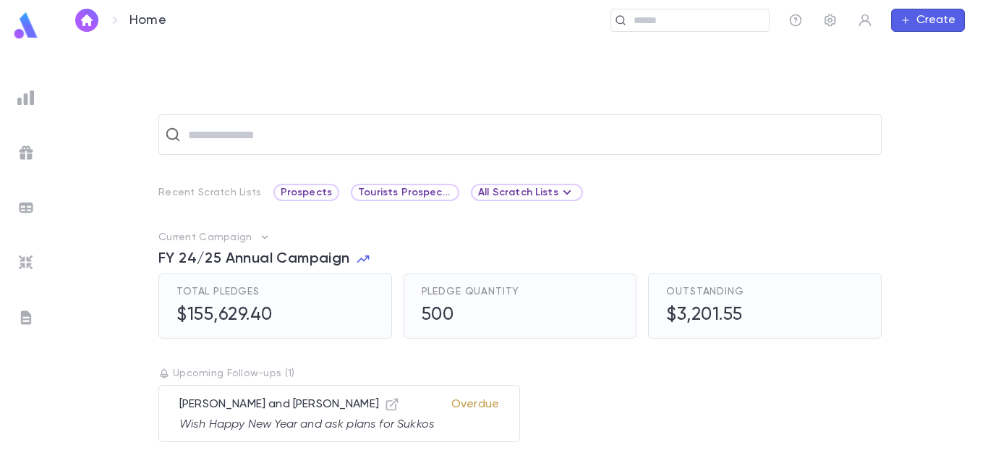
click at [21, 93] on img at bounding box center [25, 97] width 17 height 17
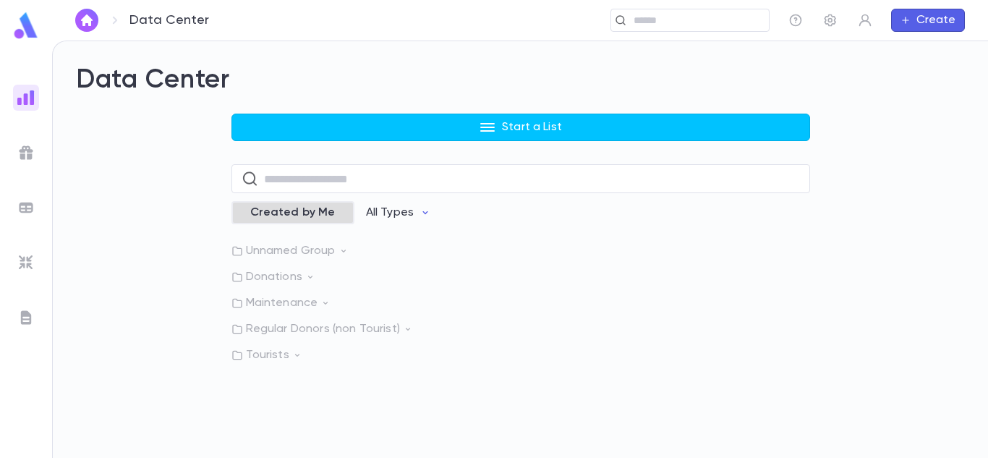
click at [307, 208] on span "Created by Me" at bounding box center [293, 212] width 103 height 14
click at [295, 171] on input "text" at bounding box center [532, 179] width 536 height 28
type input "*****"
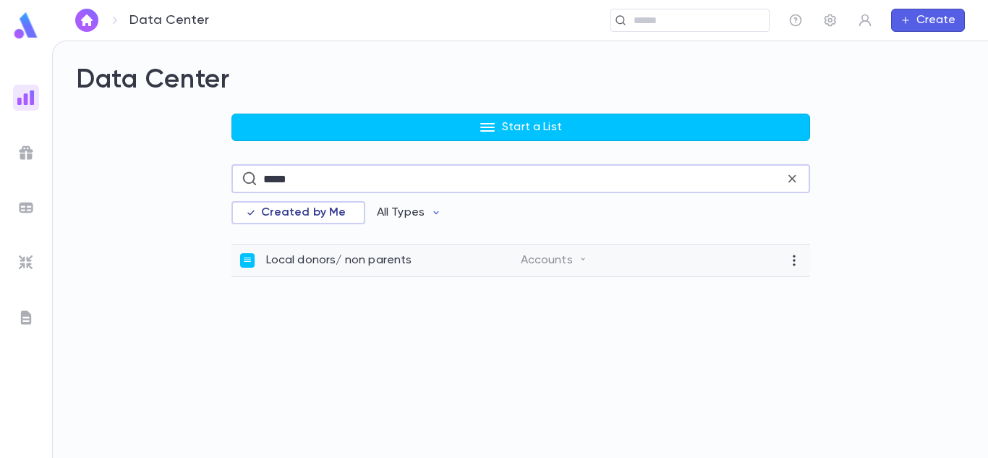
click at [362, 253] on p "Local donors/ non parents" at bounding box center [339, 260] width 146 height 14
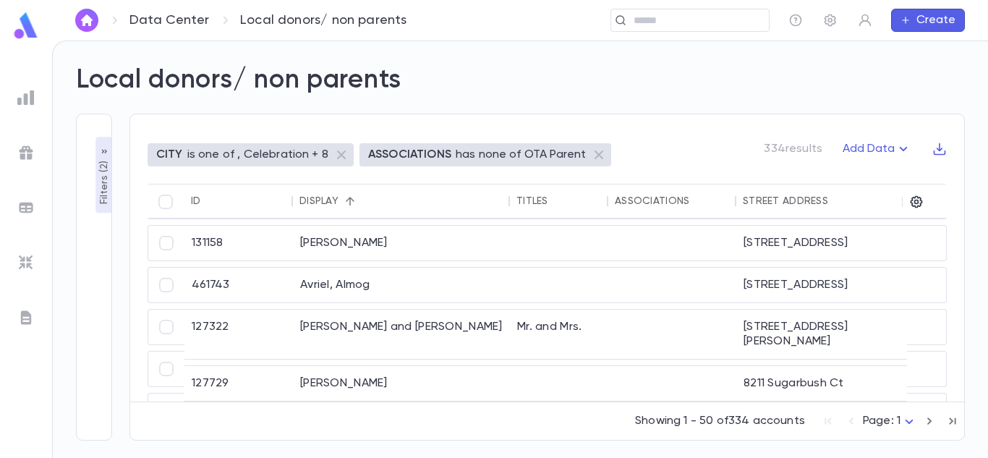
scroll to position [285, 0]
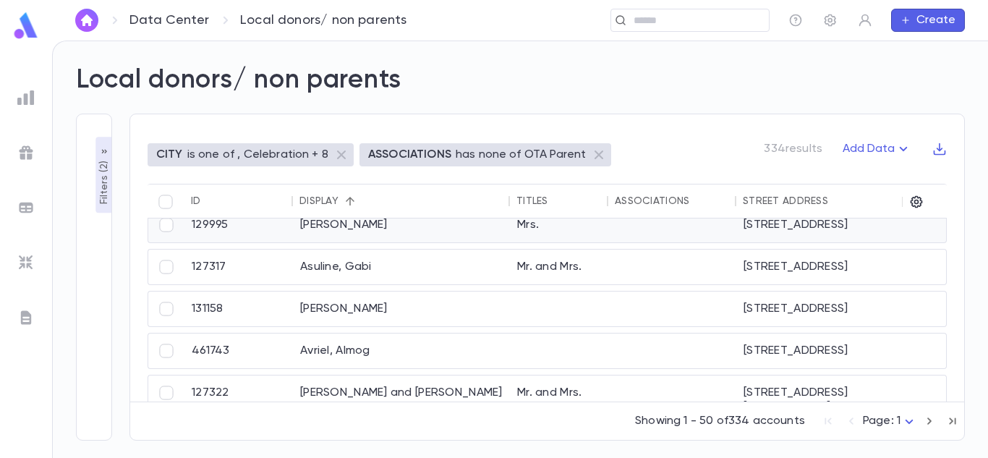
click at [349, 224] on div "[PERSON_NAME]" at bounding box center [401, 225] width 217 height 35
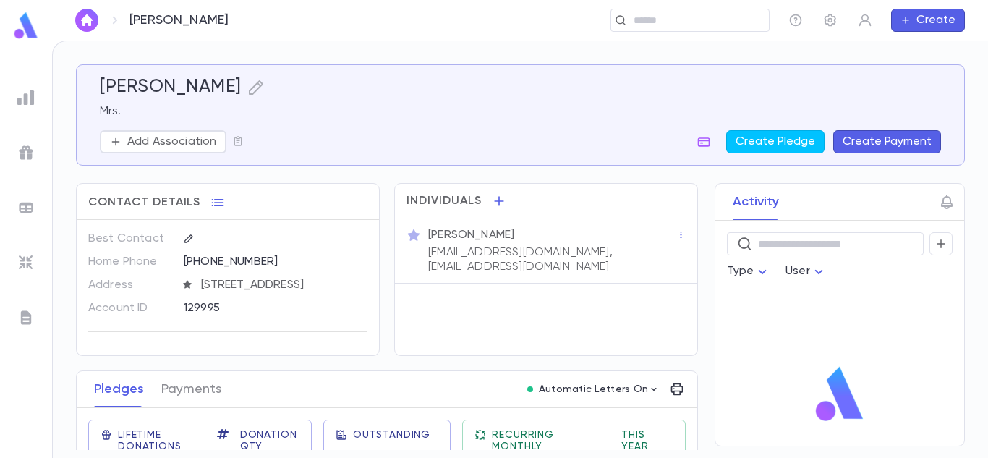
click at [367, 158] on div "[PERSON_NAME] Mrs. Add Association Create Pledge Create Payment" at bounding box center [520, 114] width 889 height 101
click at [247, 93] on icon "button" at bounding box center [255, 87] width 17 height 17
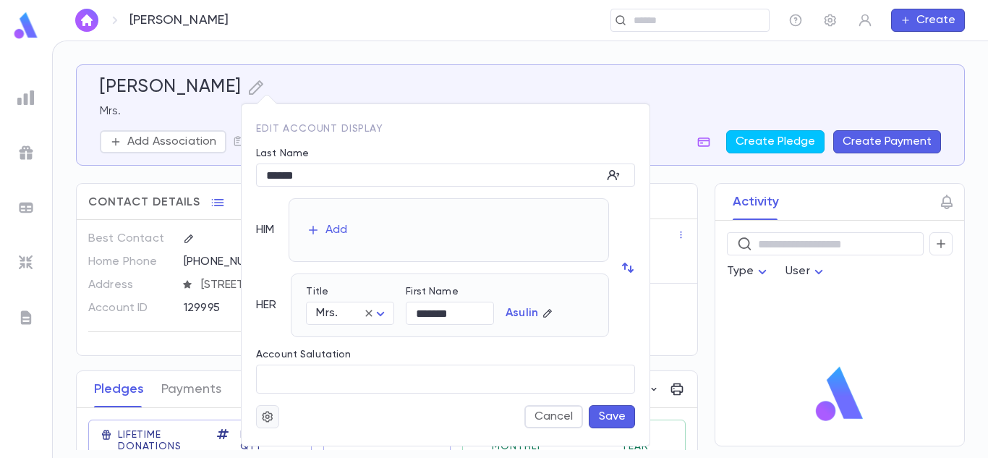
click at [269, 417] on icon "button" at bounding box center [267, 416] width 13 height 14
click at [281, 409] on li "Merge" at bounding box center [303, 406] width 86 height 23
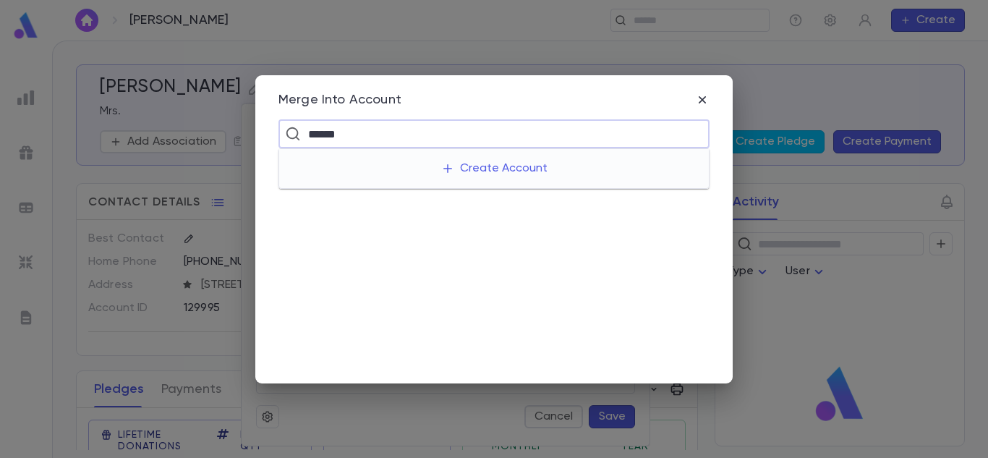
type input "*******"
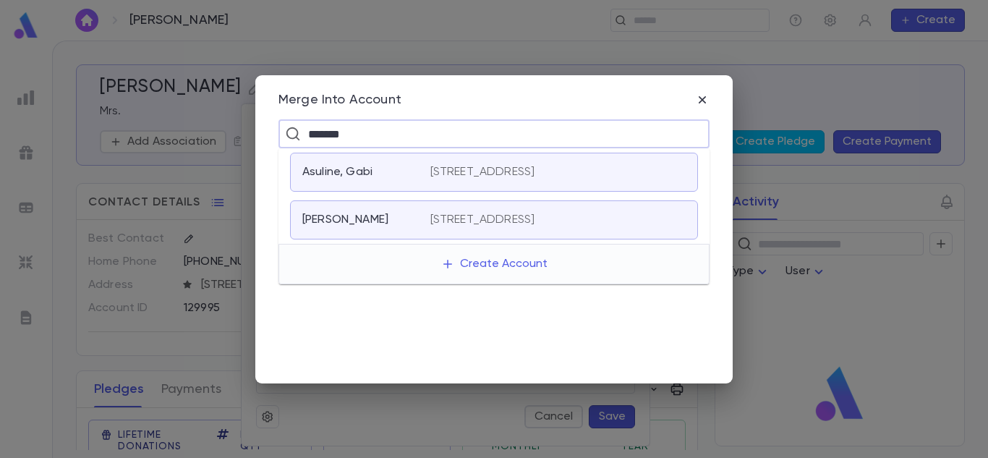
click at [437, 172] on p "[STREET_ADDRESS]" at bounding box center [482, 172] width 105 height 14
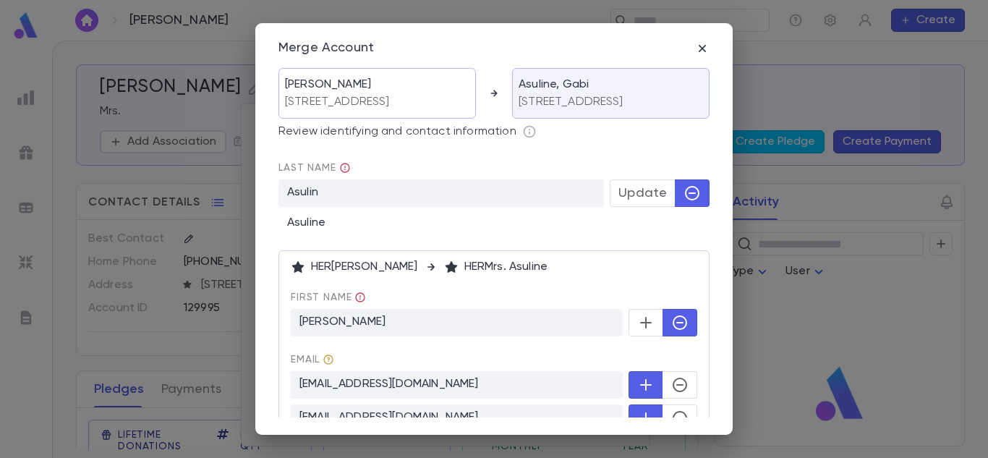
click at [657, 201] on span "Update" at bounding box center [642, 193] width 48 height 16
click at [675, 207] on button "button" at bounding box center [692, 192] width 35 height 27
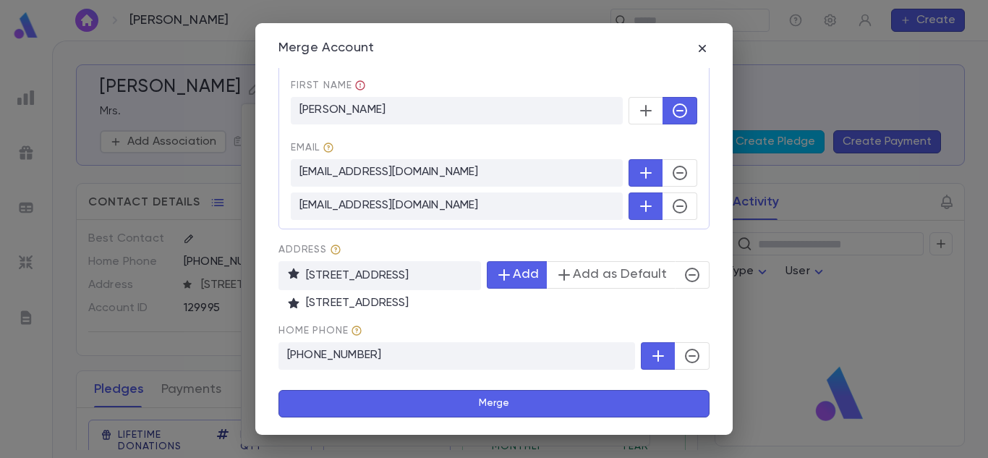
scroll to position [226, 0]
click at [528, 396] on button "Merge" at bounding box center [493, 403] width 431 height 27
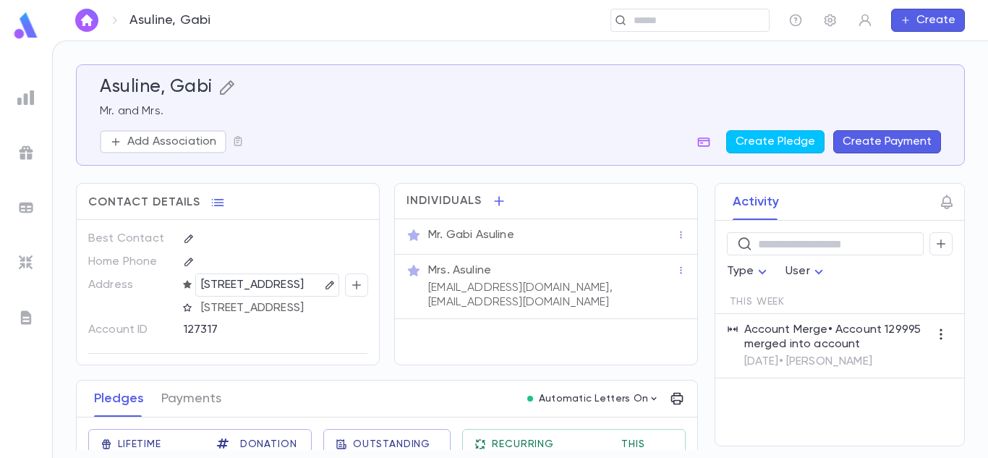
click at [224, 80] on icon "button" at bounding box center [226, 87] width 17 height 17
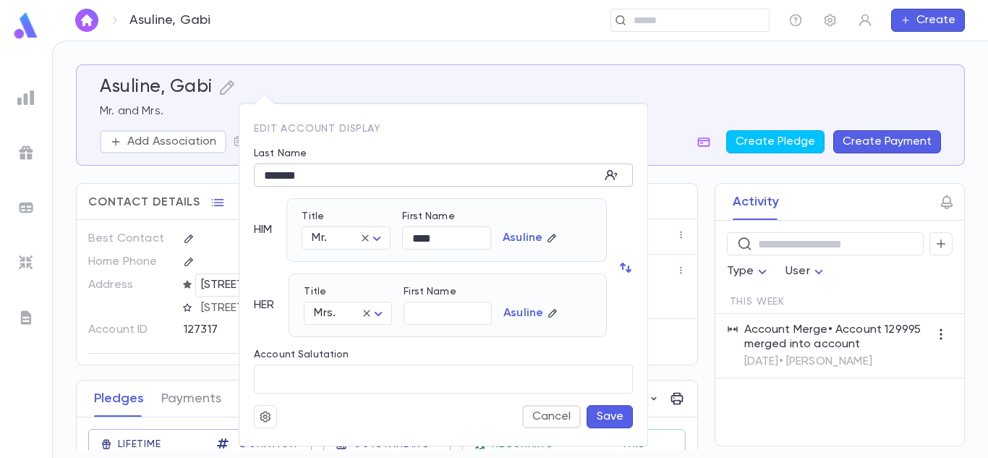
click at [322, 178] on input "*******" at bounding box center [427, 175] width 346 height 22
type input "******"
click at [618, 422] on button "Save" at bounding box center [609, 416] width 46 height 23
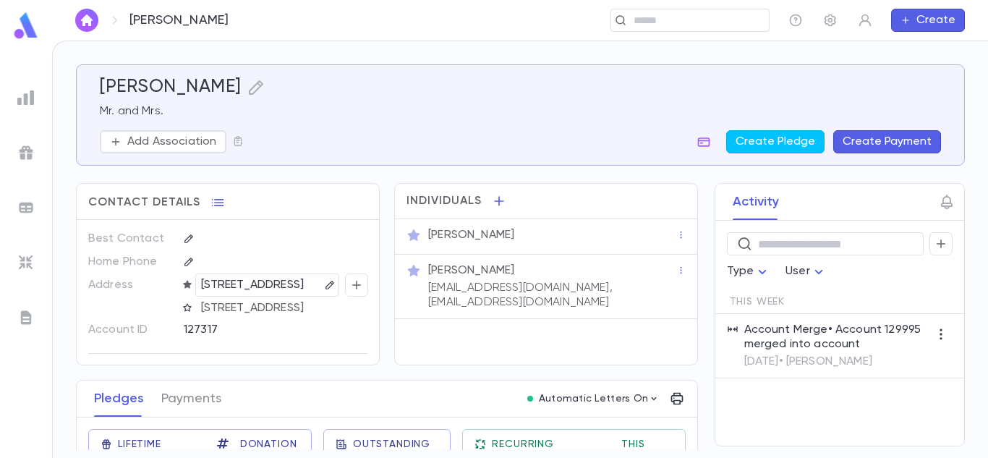
click at [982, 82] on div "[PERSON_NAME] Mr. and Mrs. Add Association Create Pledge Create Payment Contact…" at bounding box center [520, 249] width 935 height 417
click at [681, 430] on div "Lifetime Donations $50.00 Donation Qty 1 Outstanding $0.00 Recurring Monthly $0…" at bounding box center [381, 455] width 632 height 98
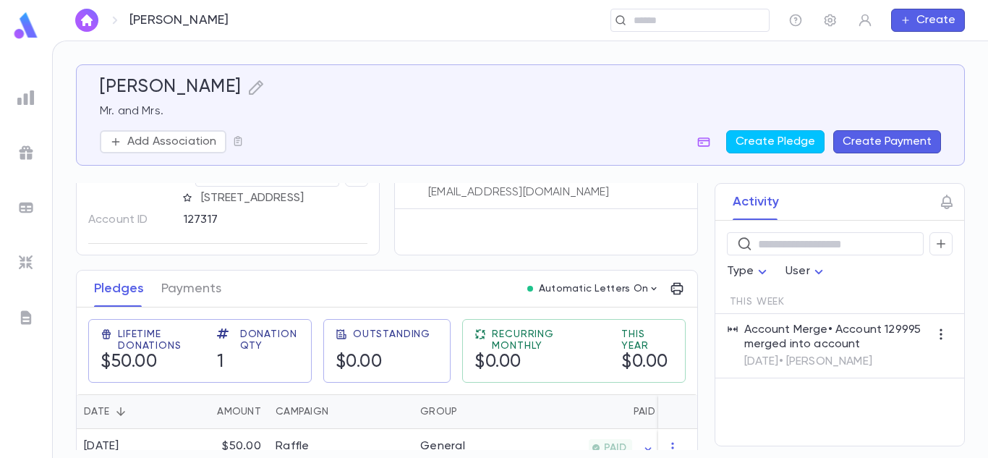
scroll to position [134, 0]
